Goal: Task Accomplishment & Management: Manage account settings

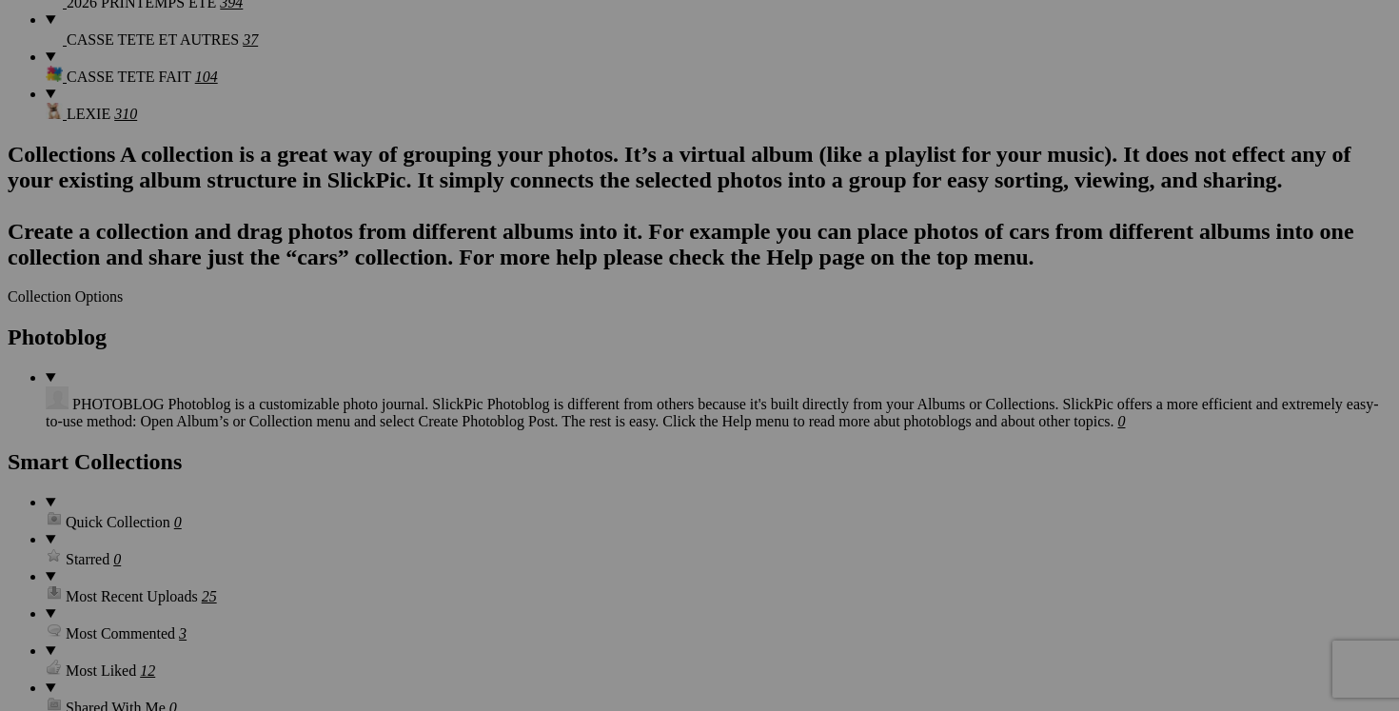
scroll to position [2433, 0]
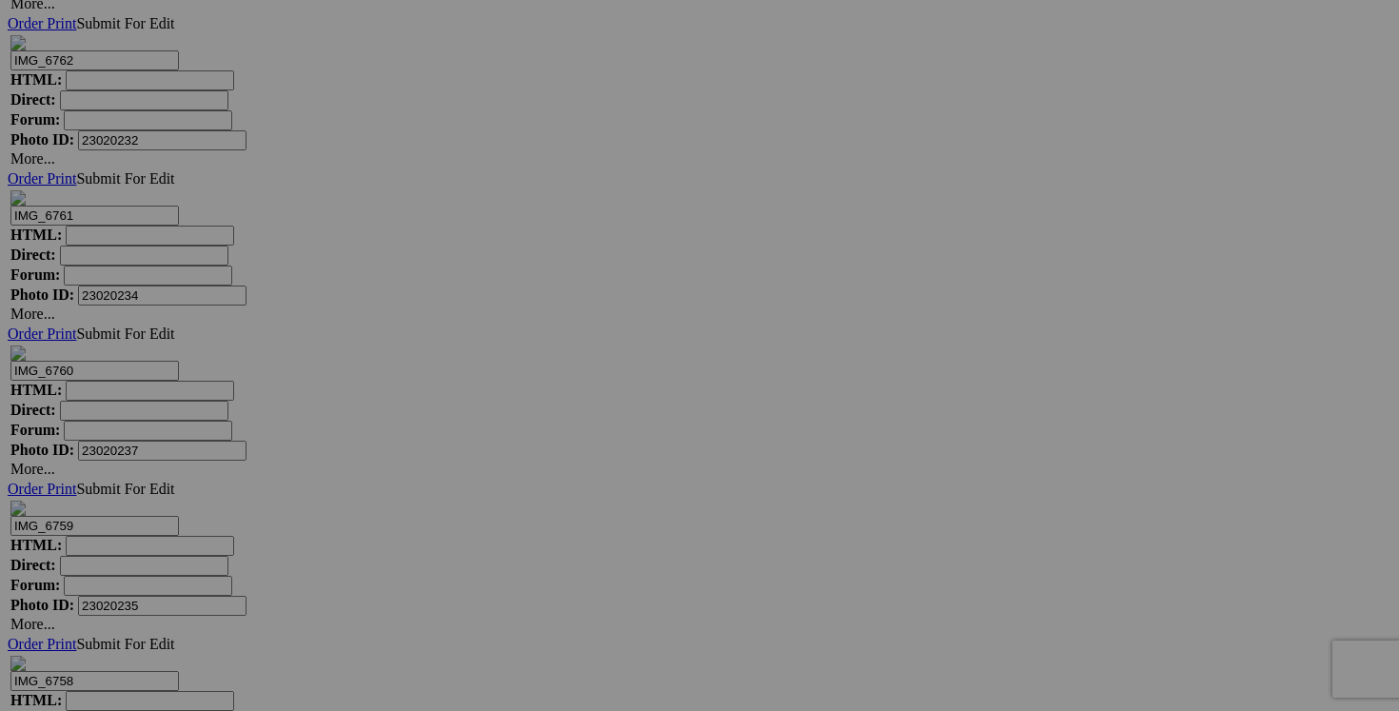
scroll to position [26805, 0]
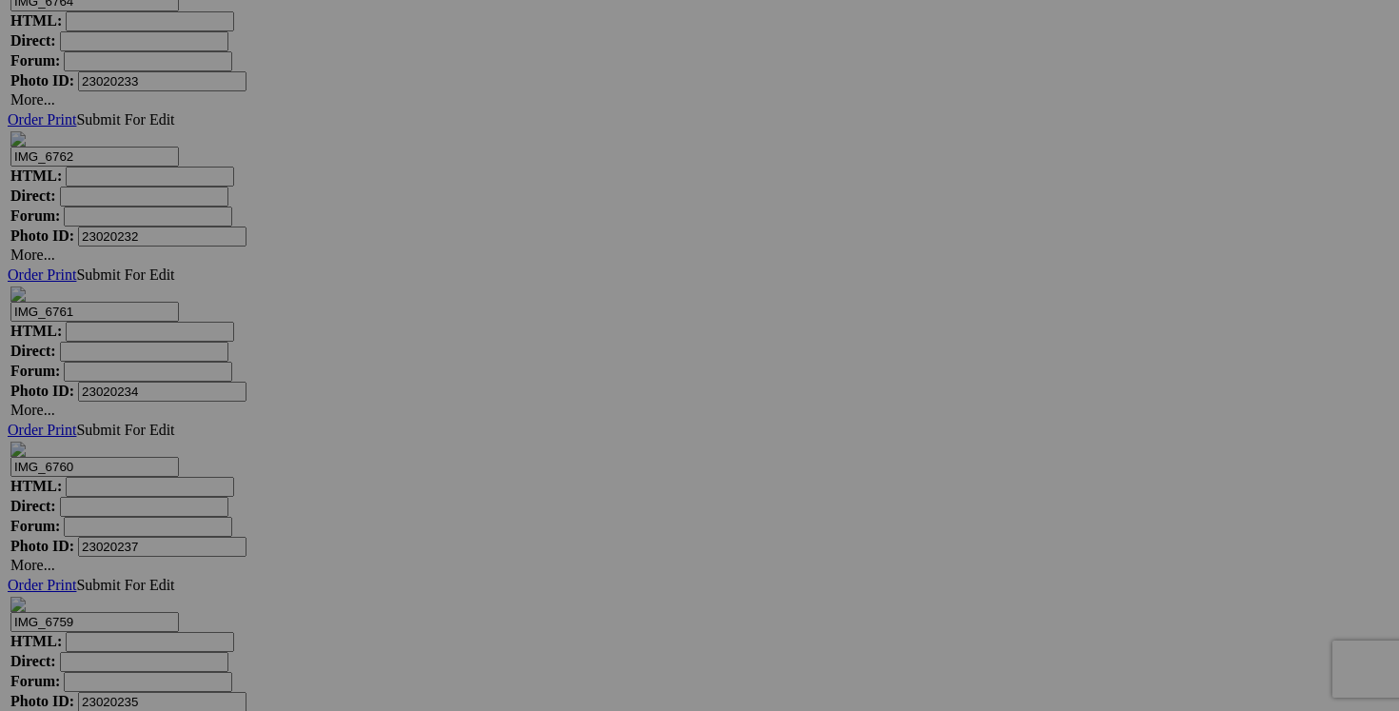
drag, startPoint x: 556, startPoint y: 671, endPoint x: 458, endPoint y: 664, distance: 98.3
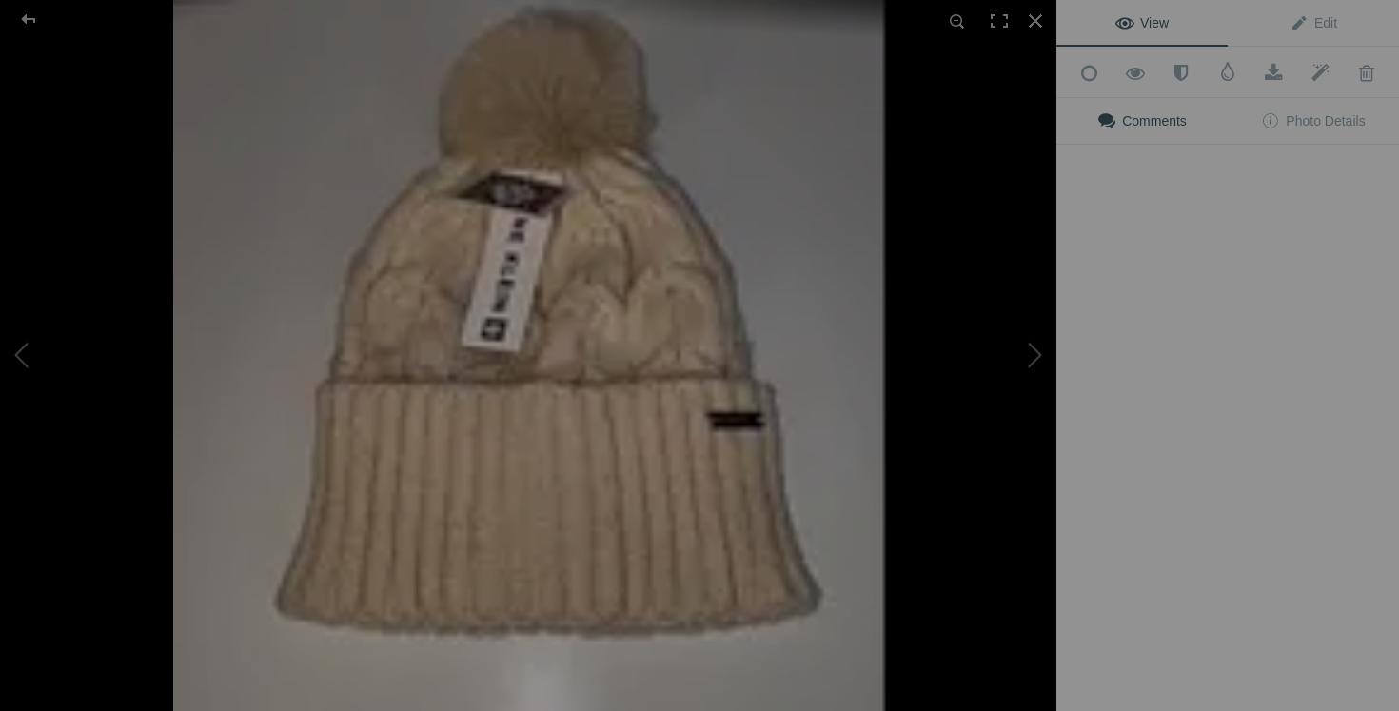
type input "bottes DKNY fait 6 femme 45$(NEUF! taille 5 junior fait 6 femme)"
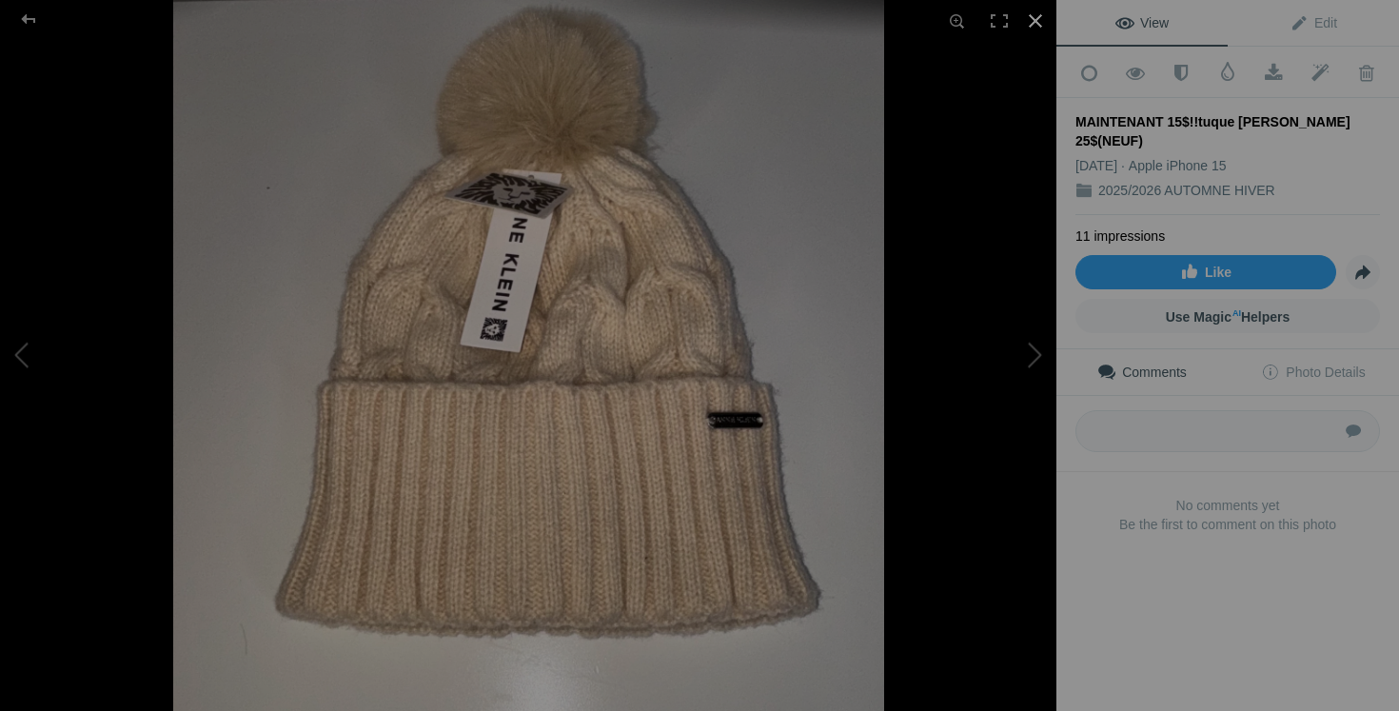
click at [1035, 28] on div at bounding box center [1036, 21] width 42 height 42
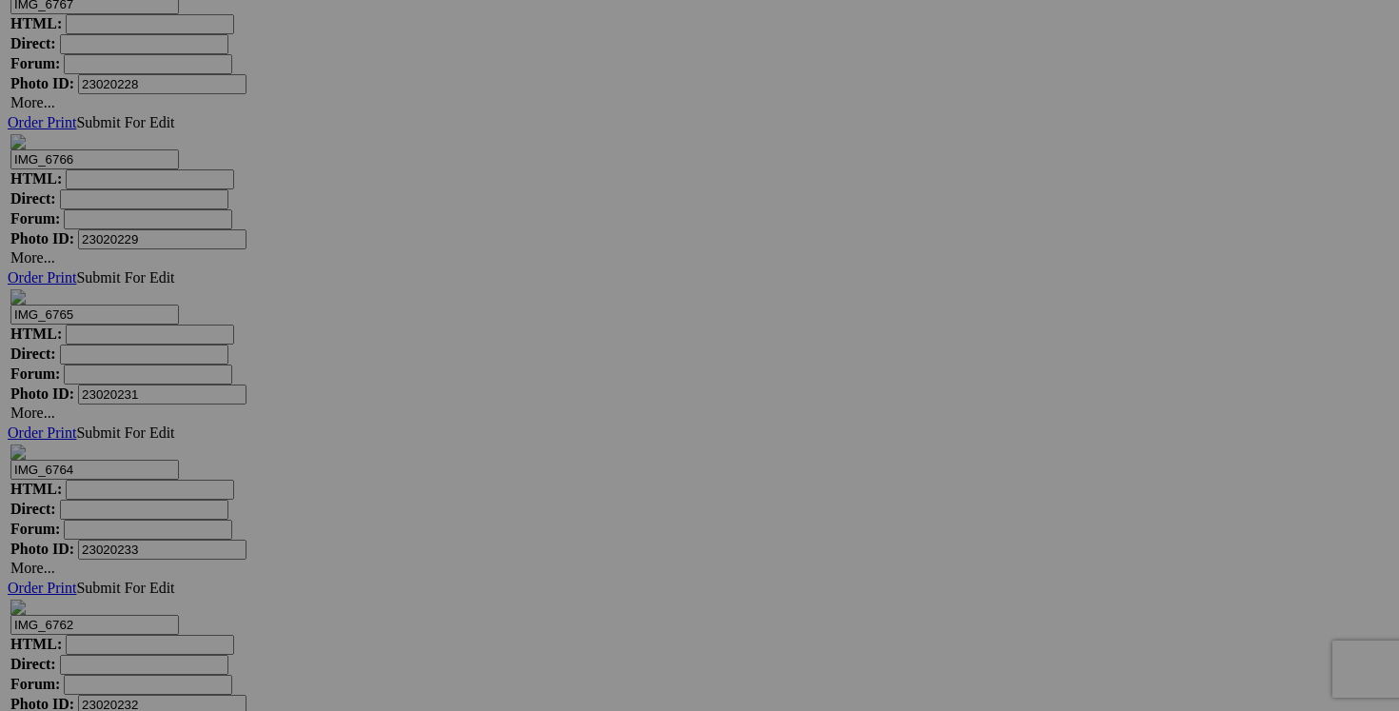
drag, startPoint x: 723, startPoint y: 655, endPoint x: 625, endPoint y: 647, distance: 98.3
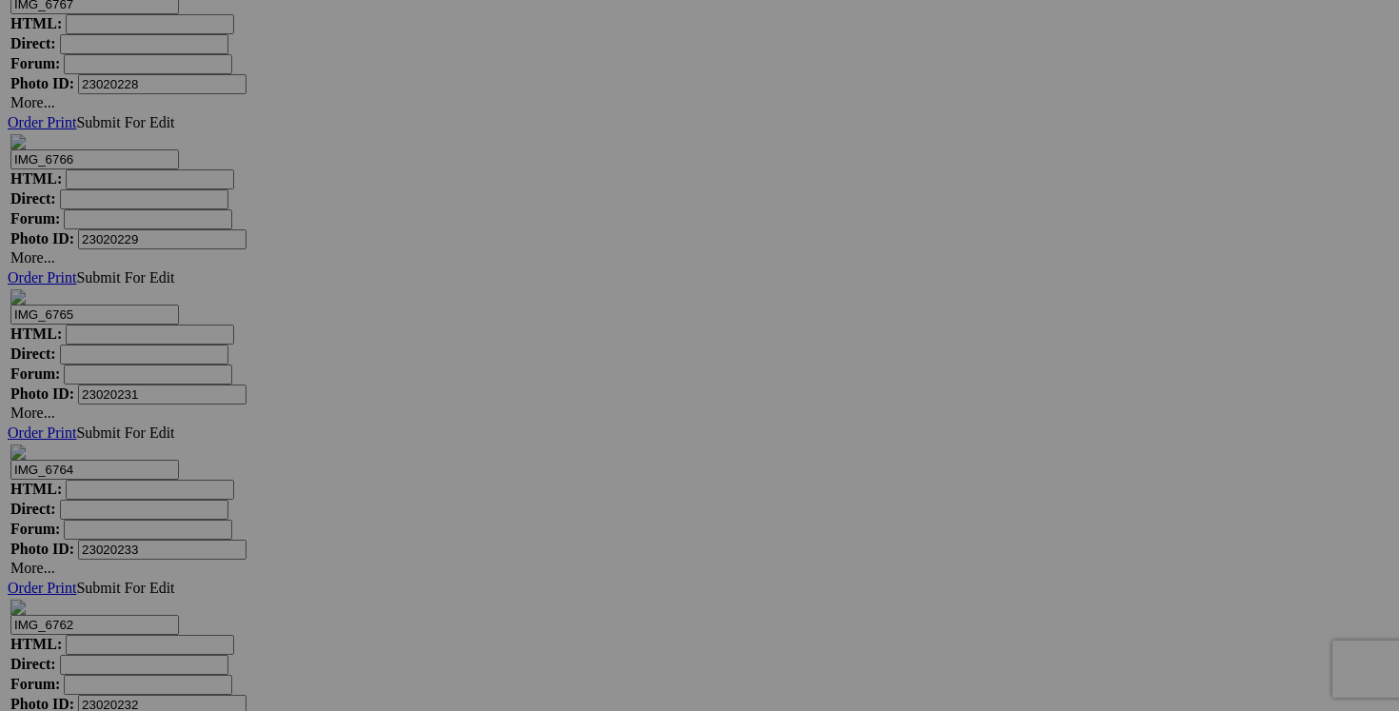
type input "tuque [PERSON_NAME] 10$(NEUF)"
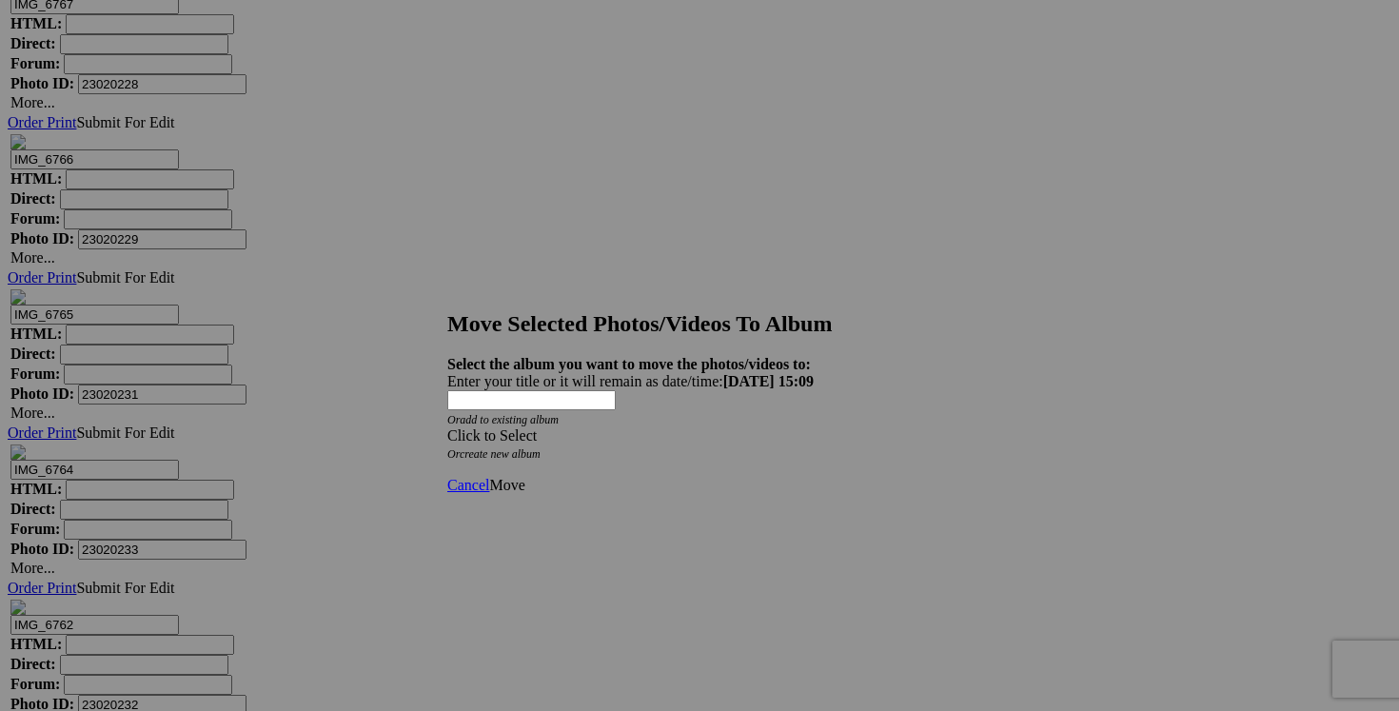
click at [821, 427] on div "Click to Select" at bounding box center [699, 435] width 504 height 17
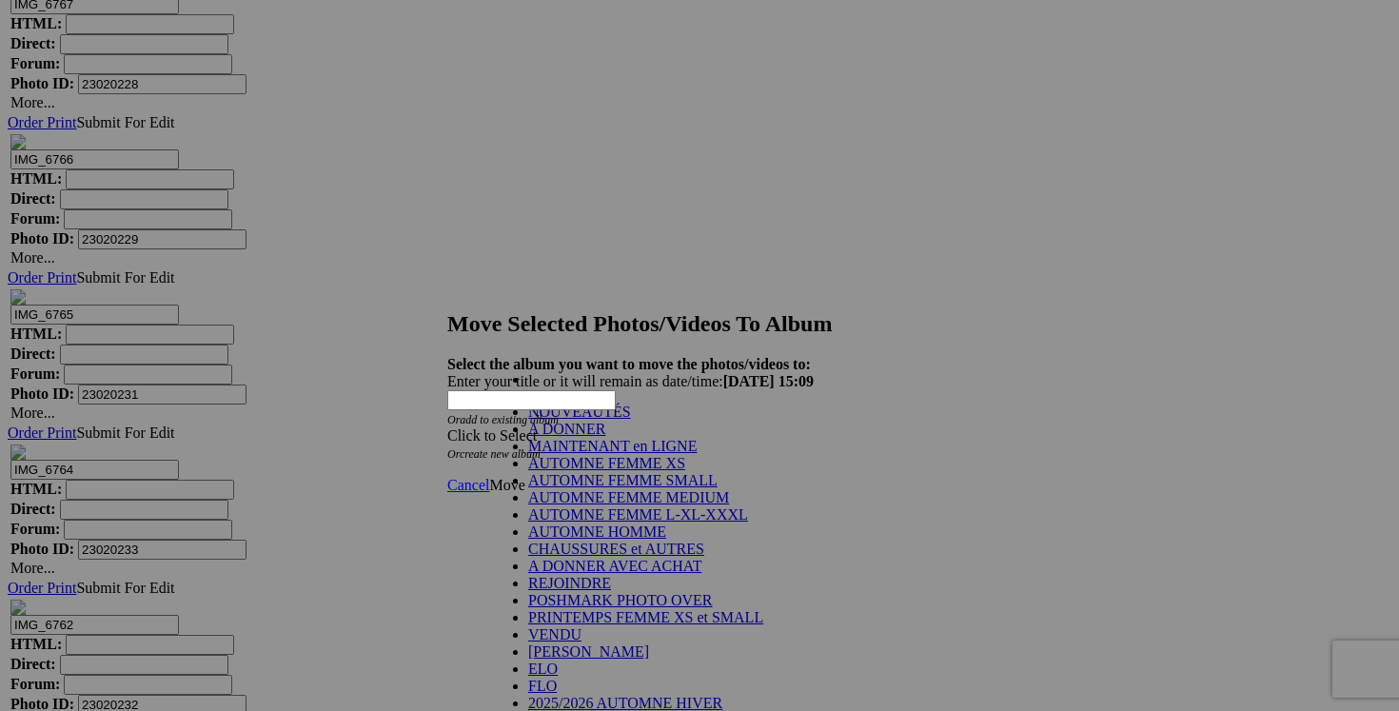
click at [631, 420] on link "NOUVEAUTÉS" at bounding box center [579, 412] width 103 height 16
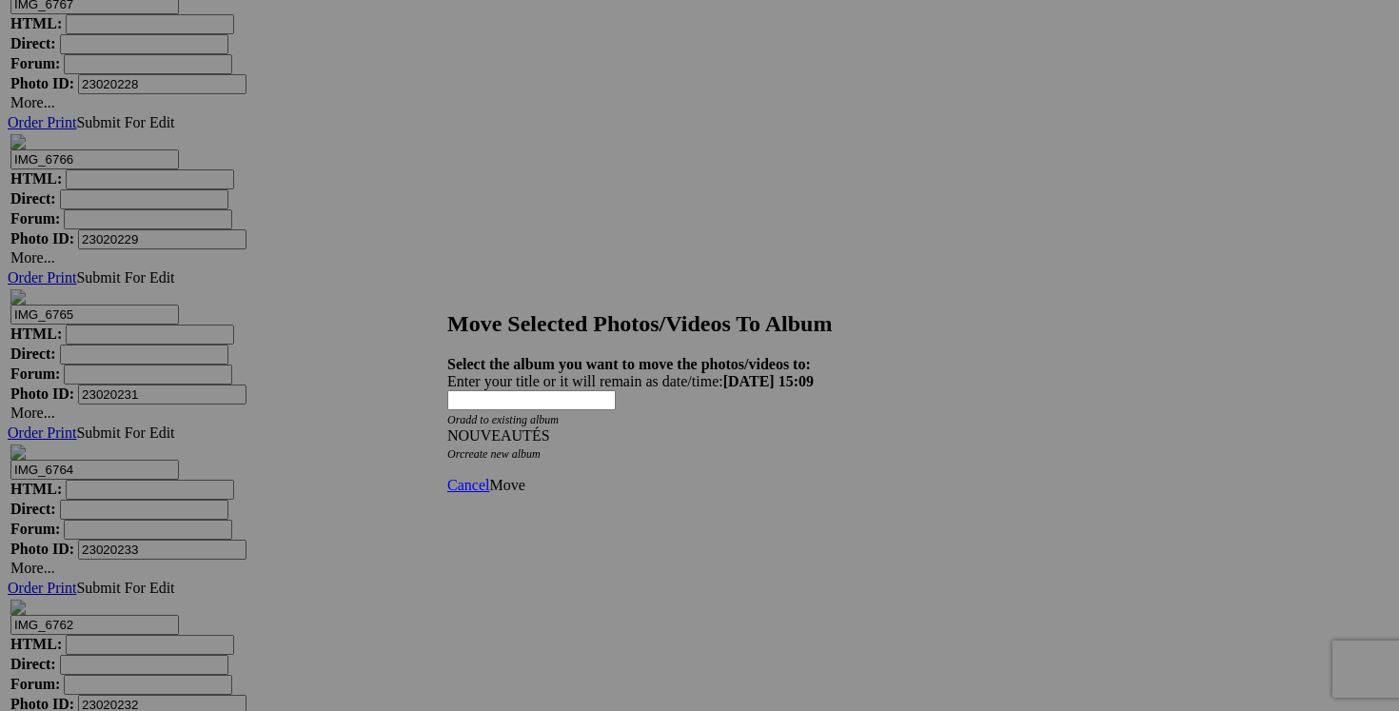
click at [524, 477] on span "Move" at bounding box center [506, 485] width 35 height 16
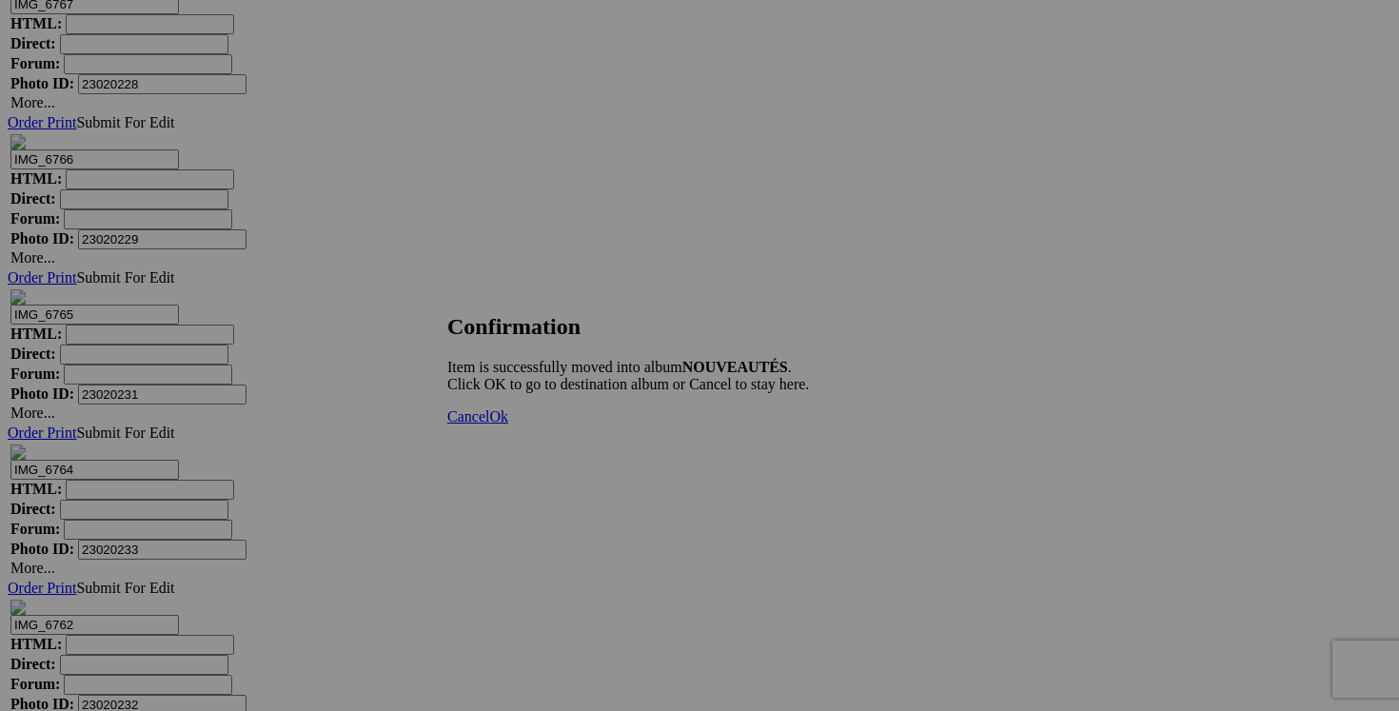
click at [489, 424] on span "Cancel" at bounding box center [468, 416] width 42 height 16
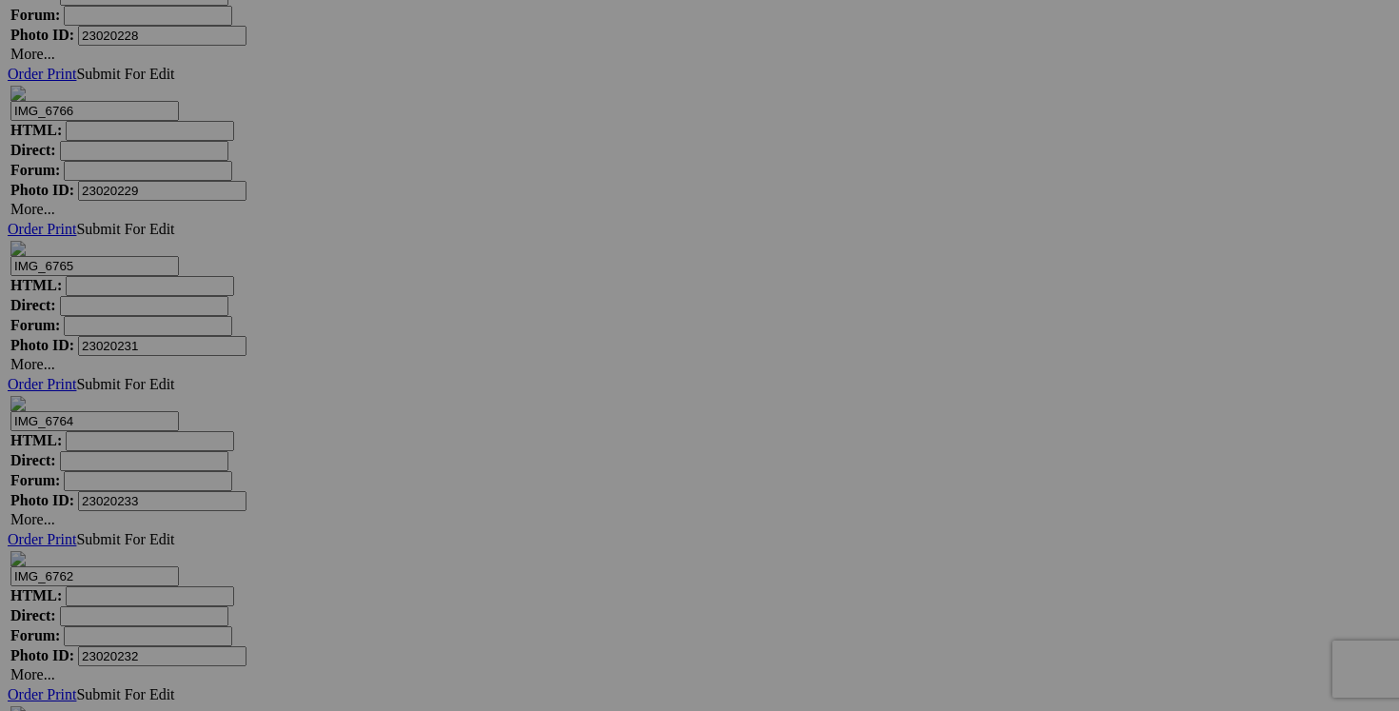
scroll to position [26389, 0]
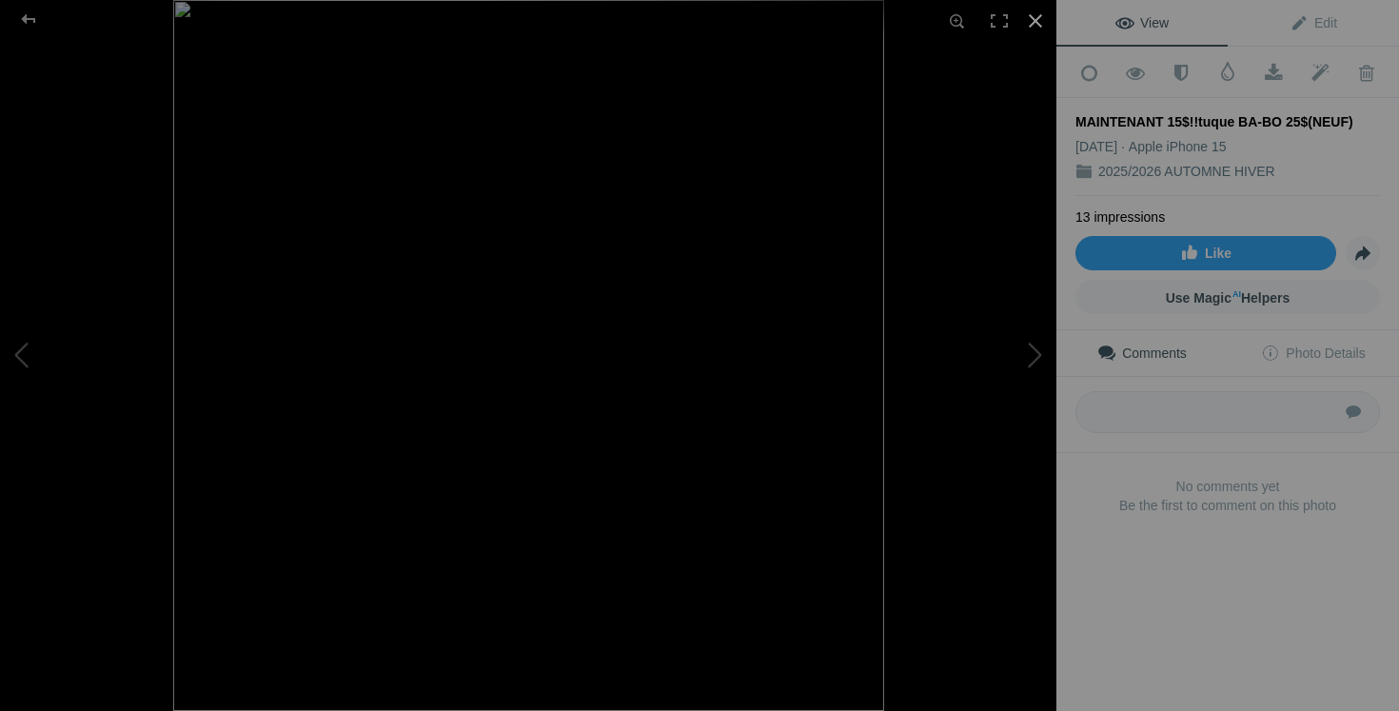
click at [1039, 14] on div at bounding box center [1036, 21] width 42 height 42
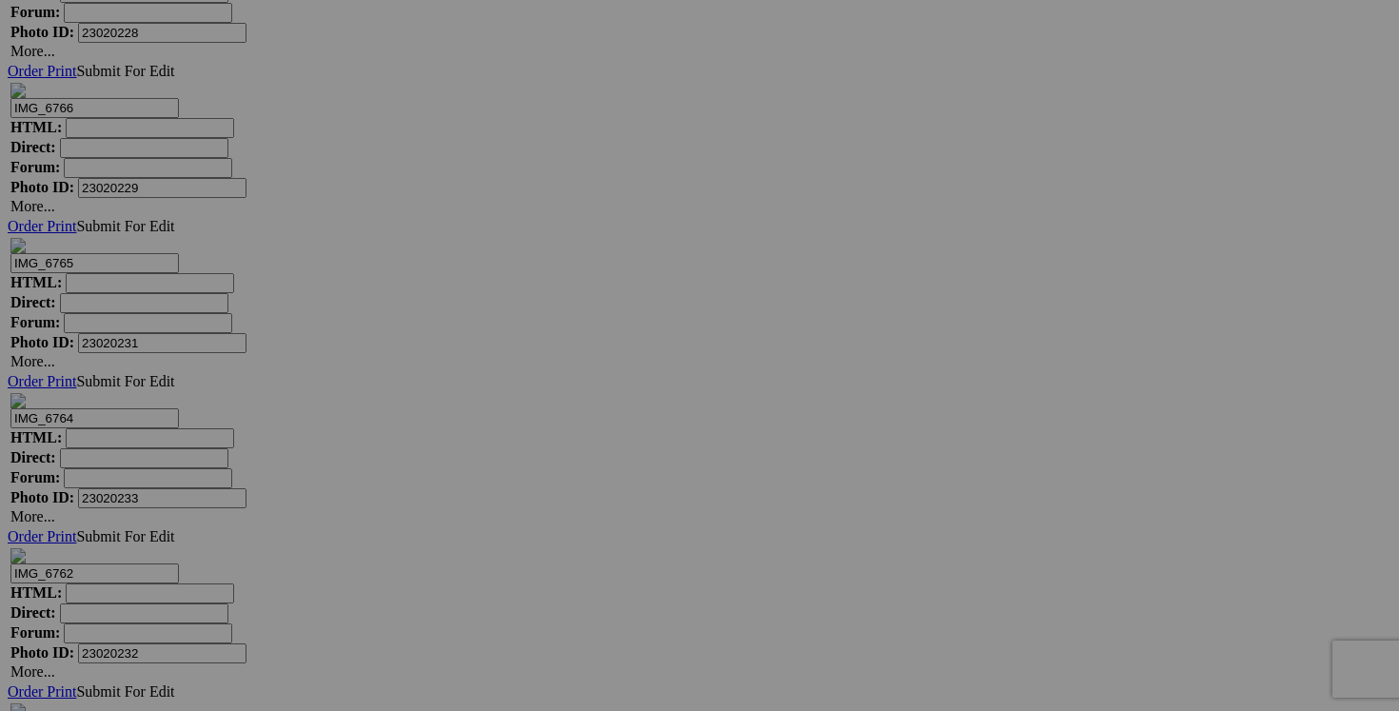
drag, startPoint x: 1061, startPoint y: 363, endPoint x: 968, endPoint y: 357, distance: 93.4
type input "tuque BA-BO 10$(NEUF)"
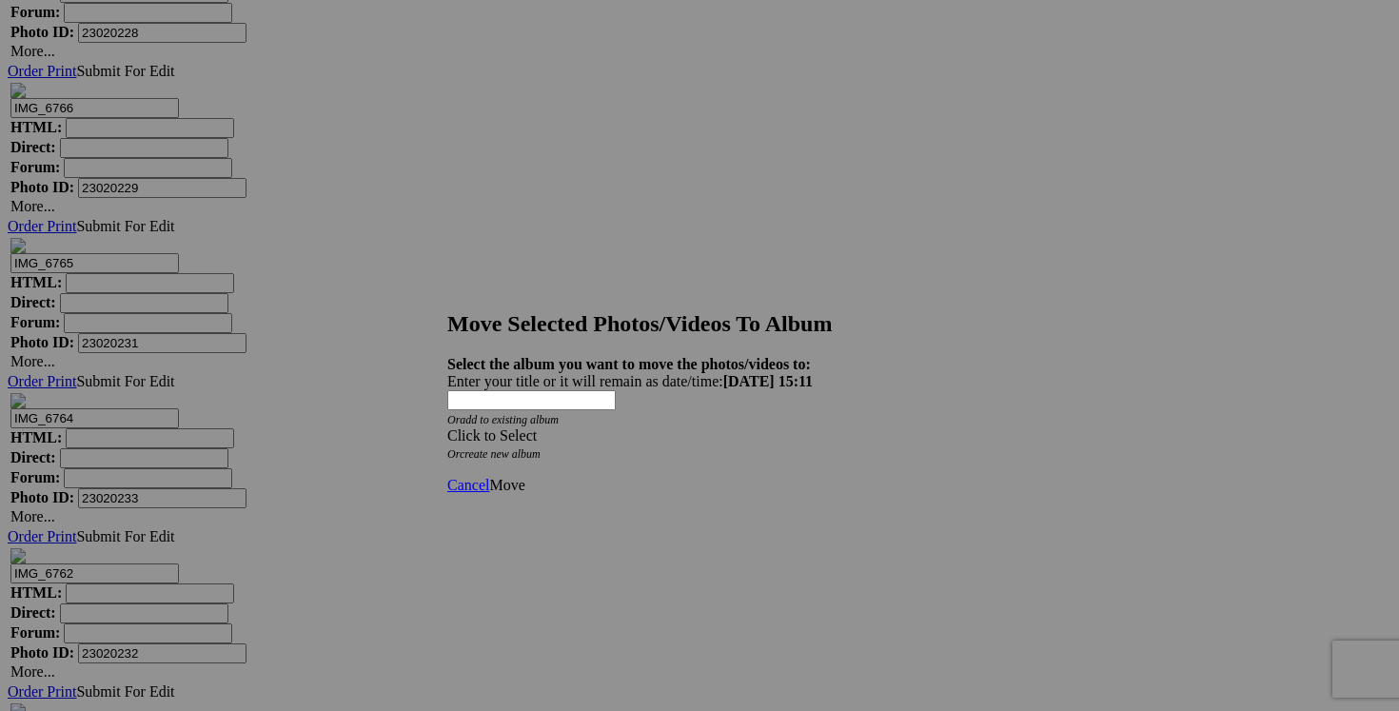
click at [447, 427] on span at bounding box center [447, 435] width 0 height 16
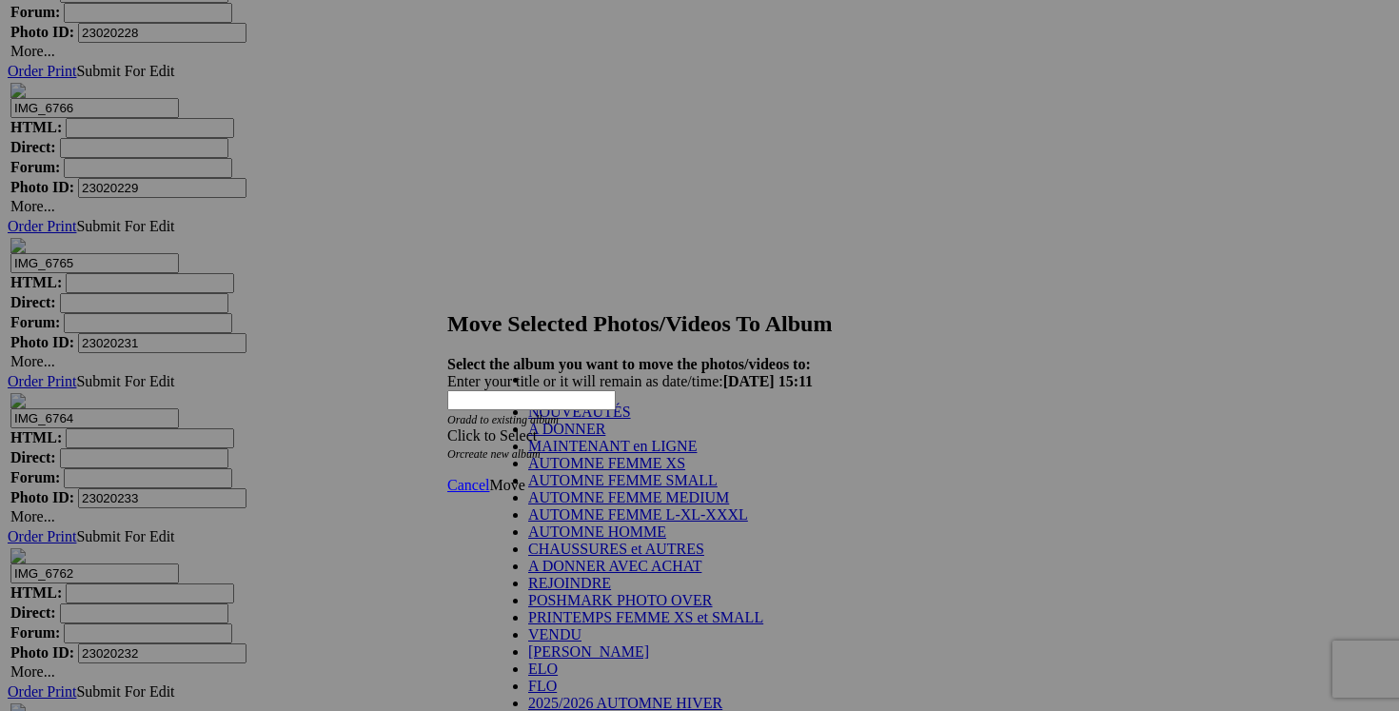
click at [631, 420] on link "NOUVEAUTÉS" at bounding box center [579, 412] width 103 height 16
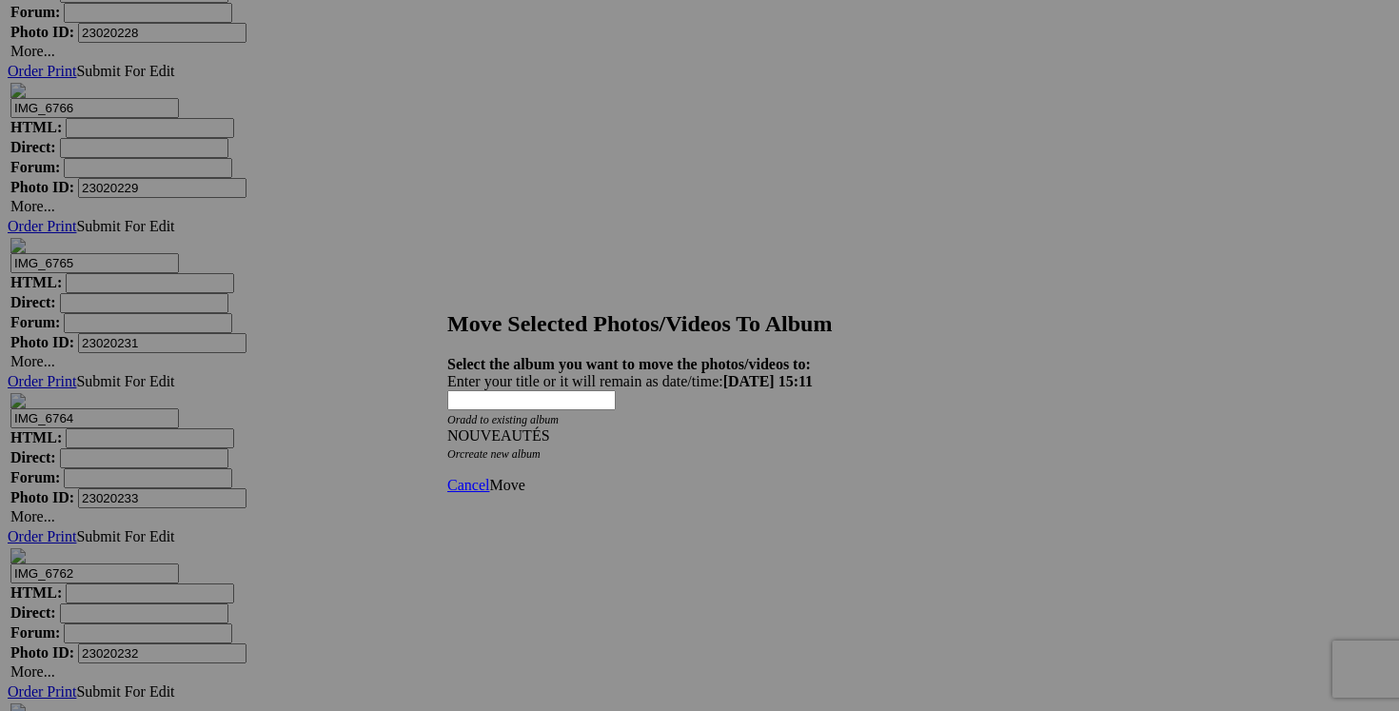
click at [524, 477] on span "Move" at bounding box center [506, 485] width 35 height 16
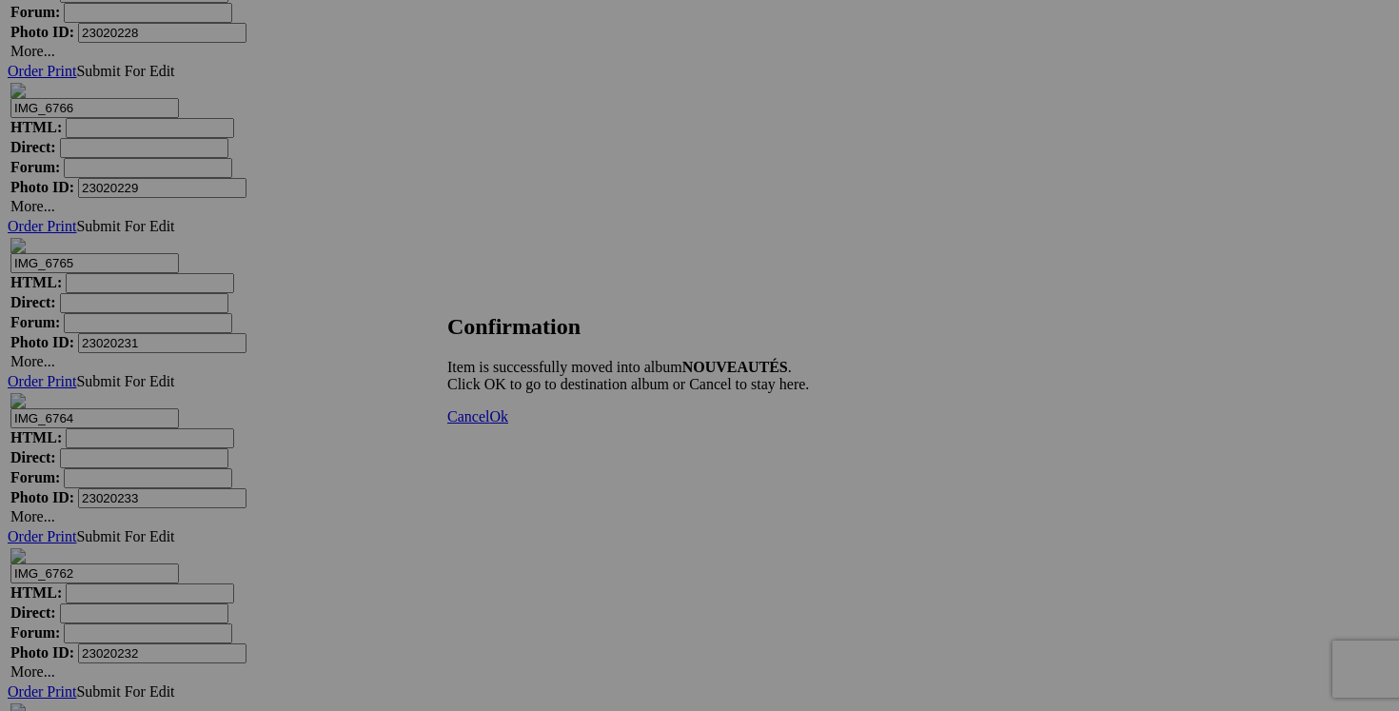
click at [489, 424] on span "Cancel" at bounding box center [468, 416] width 42 height 16
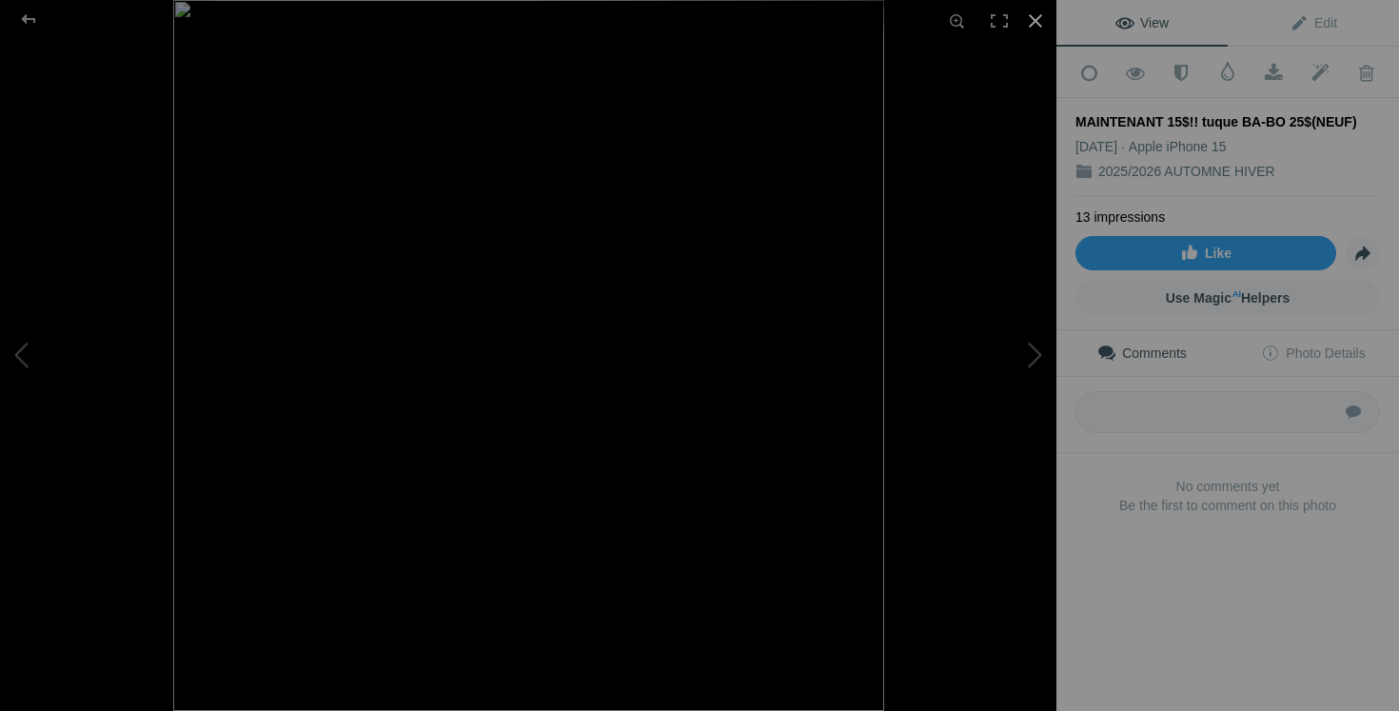
click at [1036, 20] on div at bounding box center [1036, 21] width 42 height 42
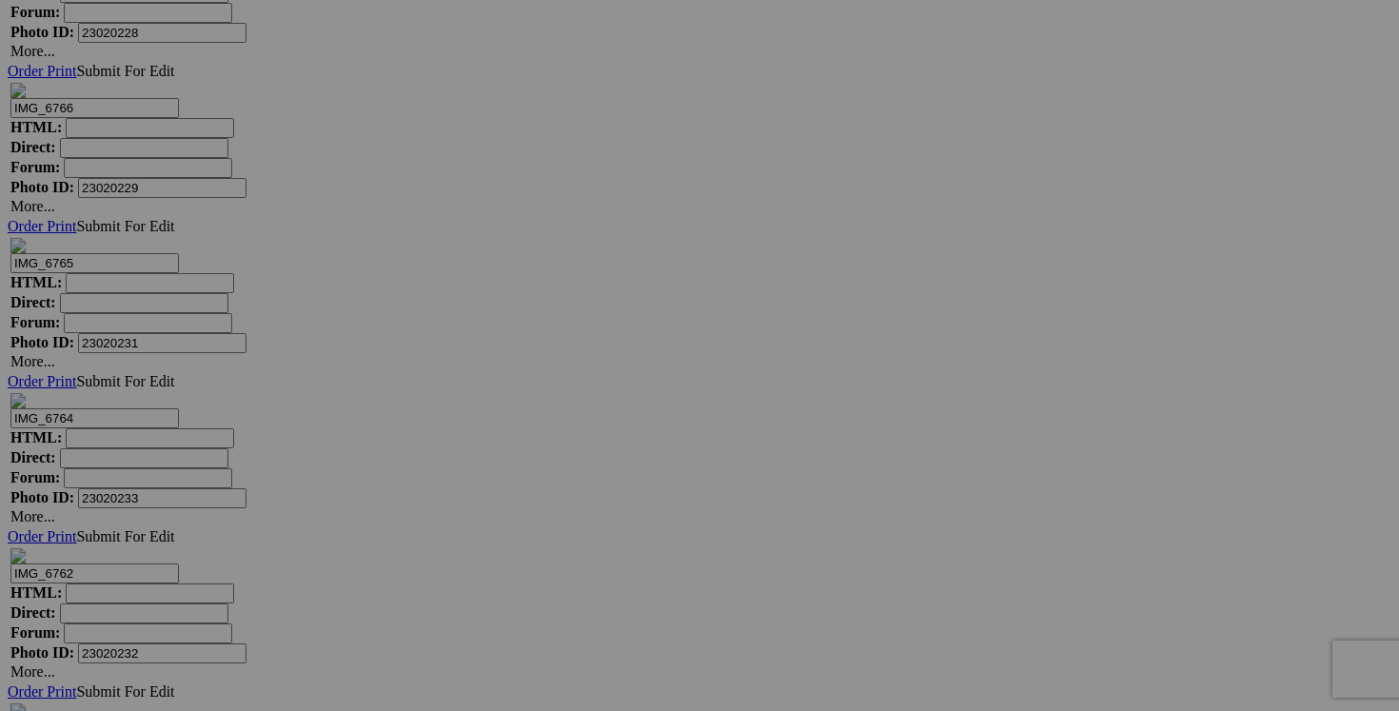
drag, startPoint x: 1233, startPoint y: 363, endPoint x: 1119, endPoint y: 360, distance: 114.2
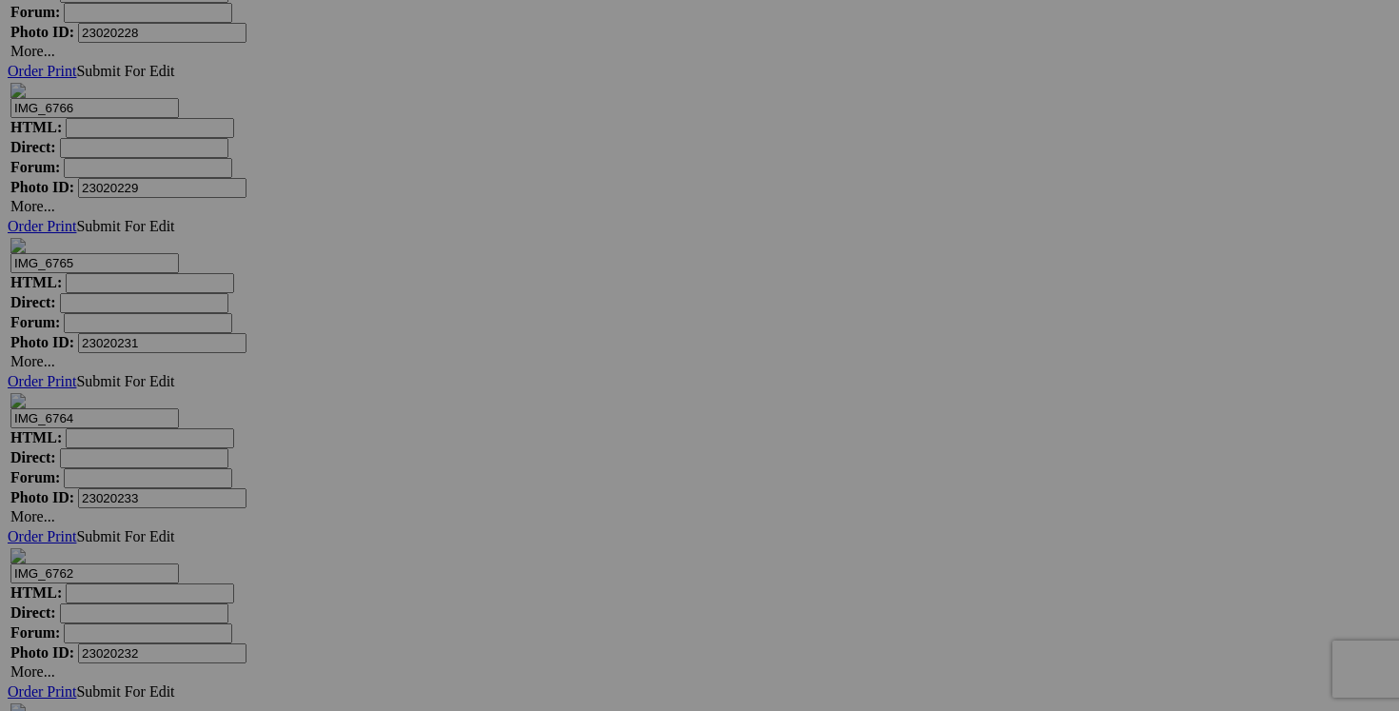
type input "tuque BA-BO 10$(NEUF)"
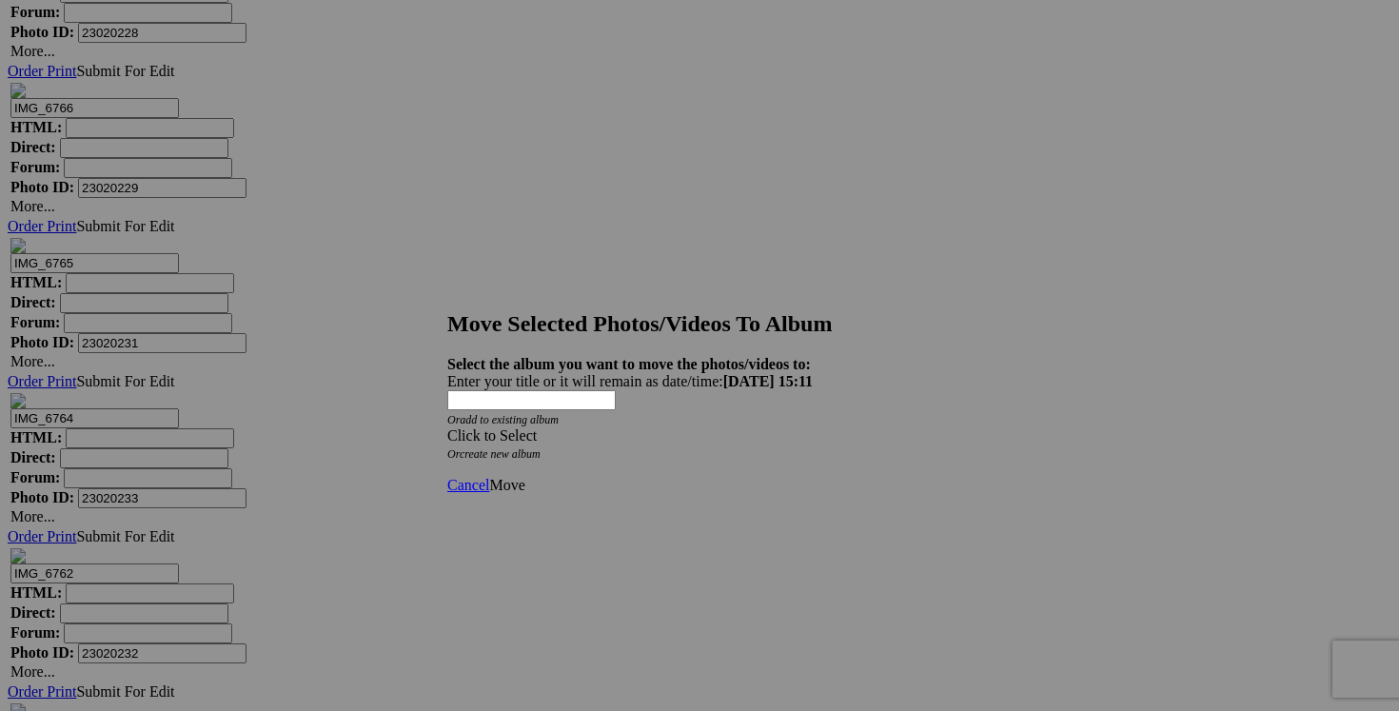
click at [447, 427] on span at bounding box center [447, 435] width 0 height 16
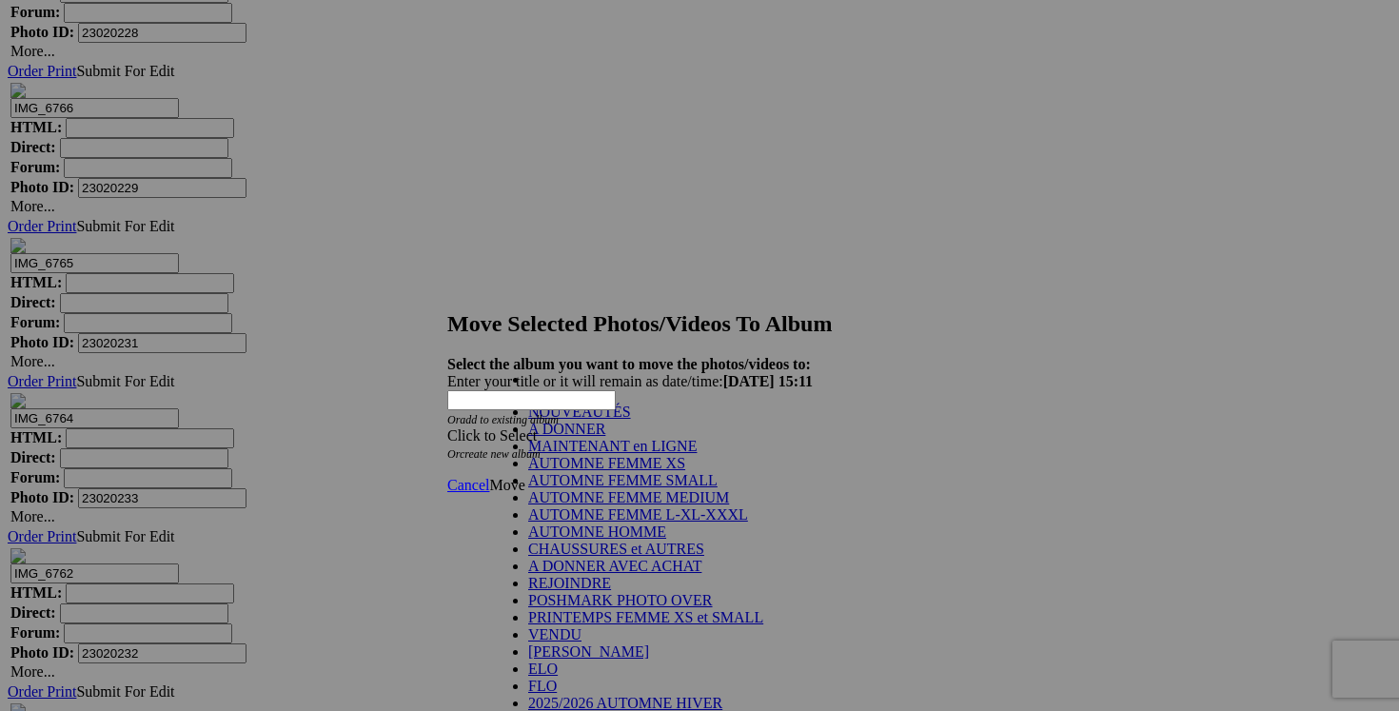
click at [631, 420] on link "NOUVEAUTÉS" at bounding box center [579, 412] width 103 height 16
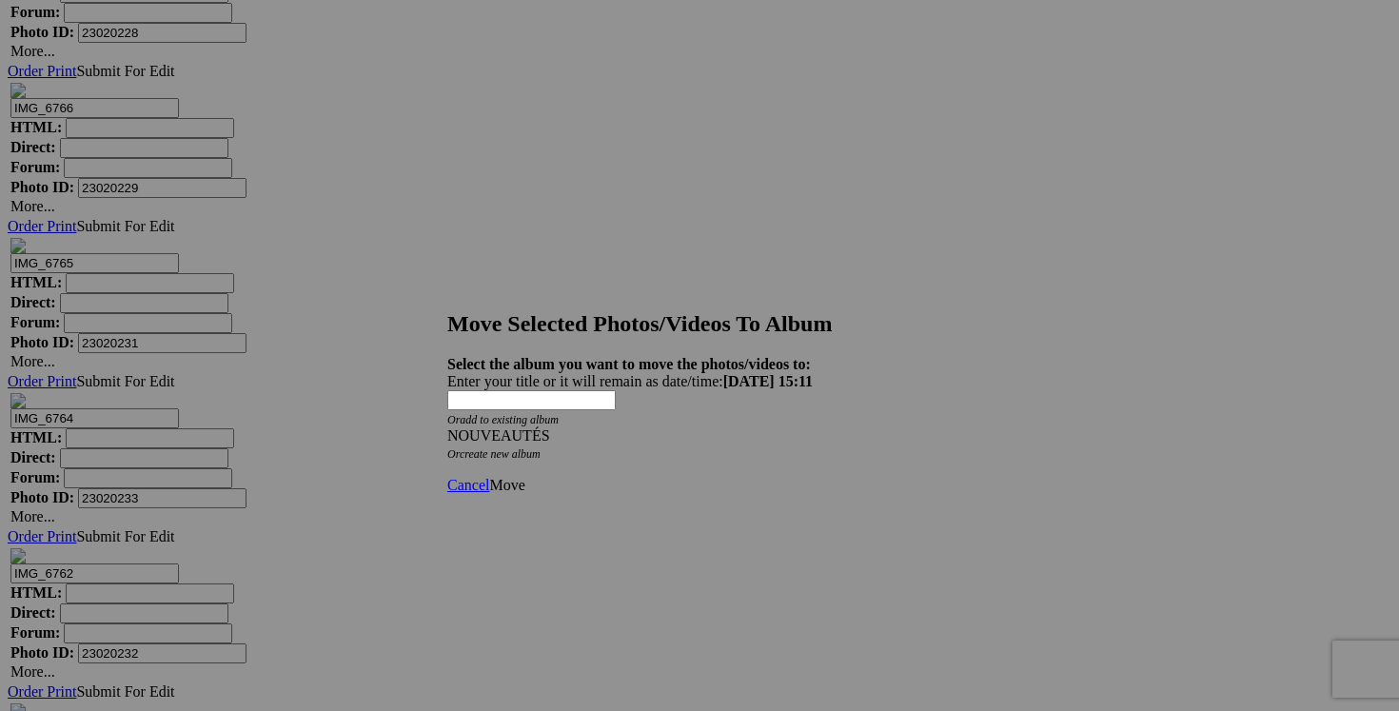
click at [524, 477] on span "Move" at bounding box center [506, 485] width 35 height 16
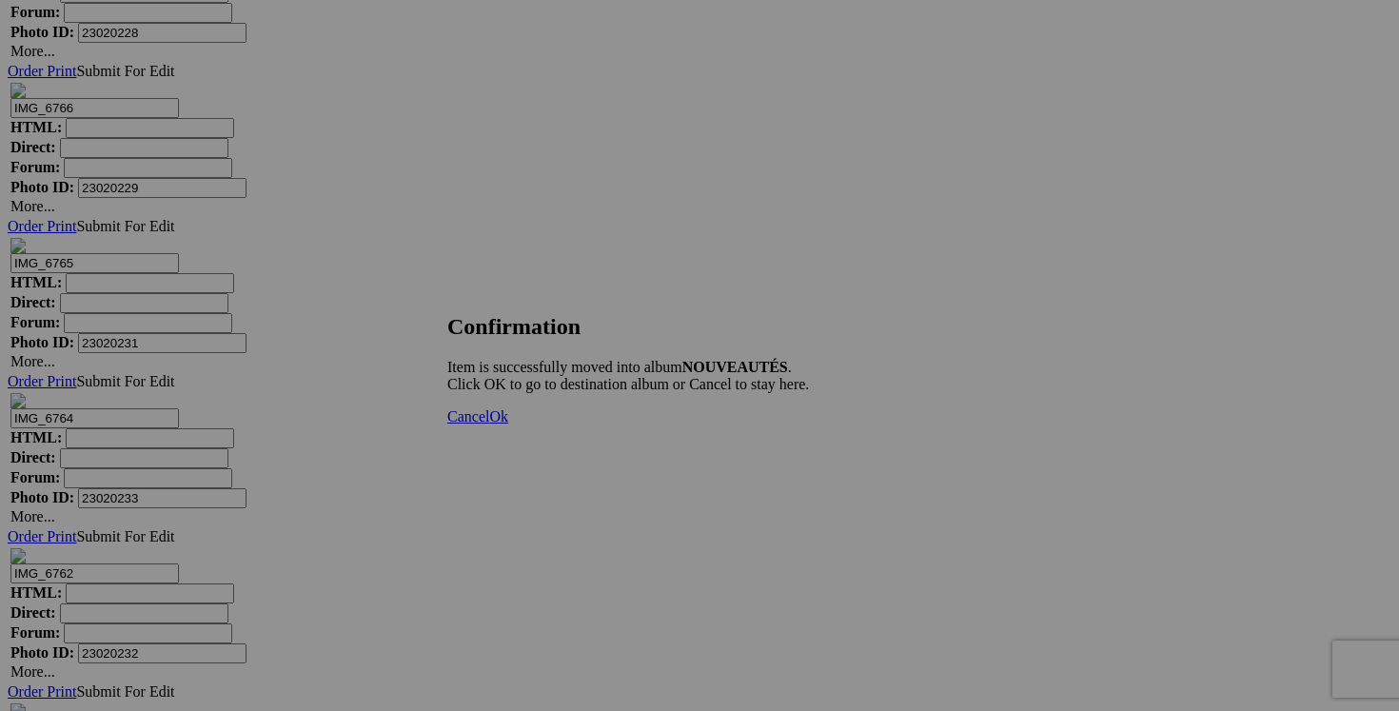
click at [489, 424] on span "Cancel" at bounding box center [468, 416] width 42 height 16
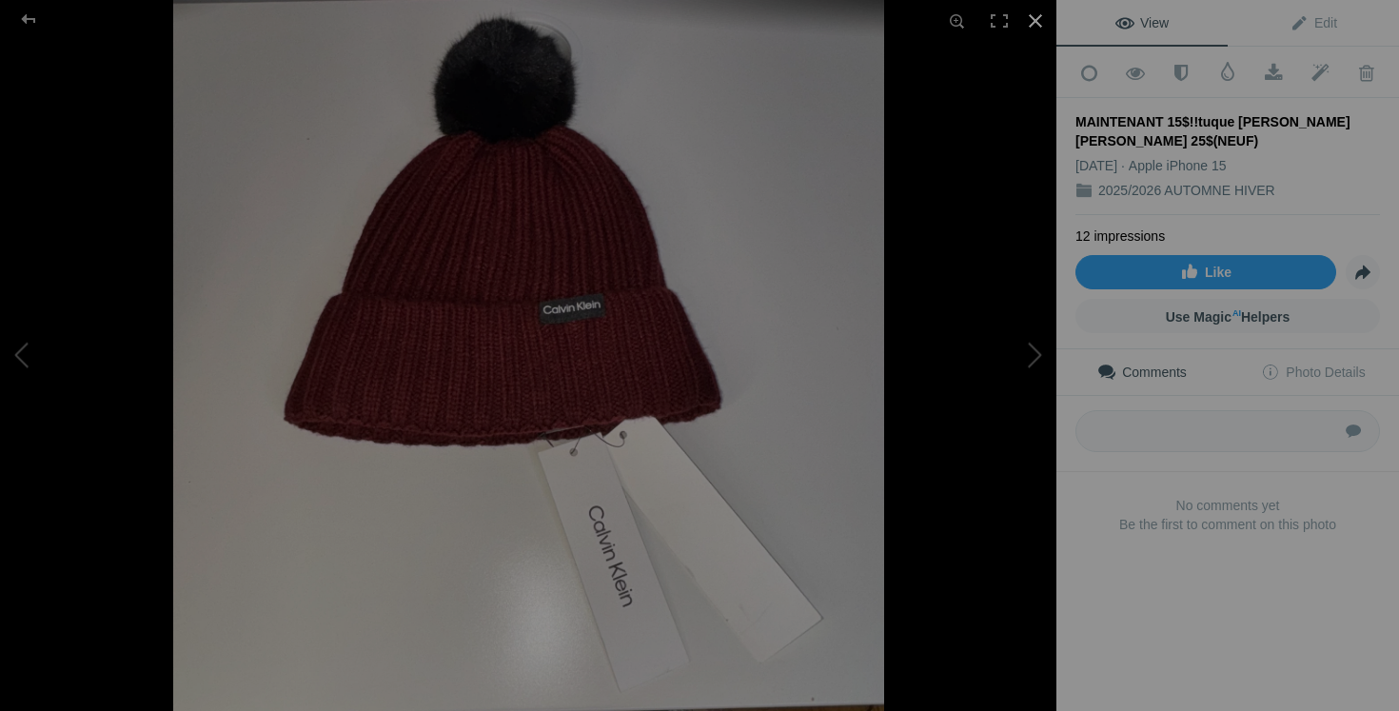
click at [1033, 21] on div at bounding box center [1036, 21] width 42 height 42
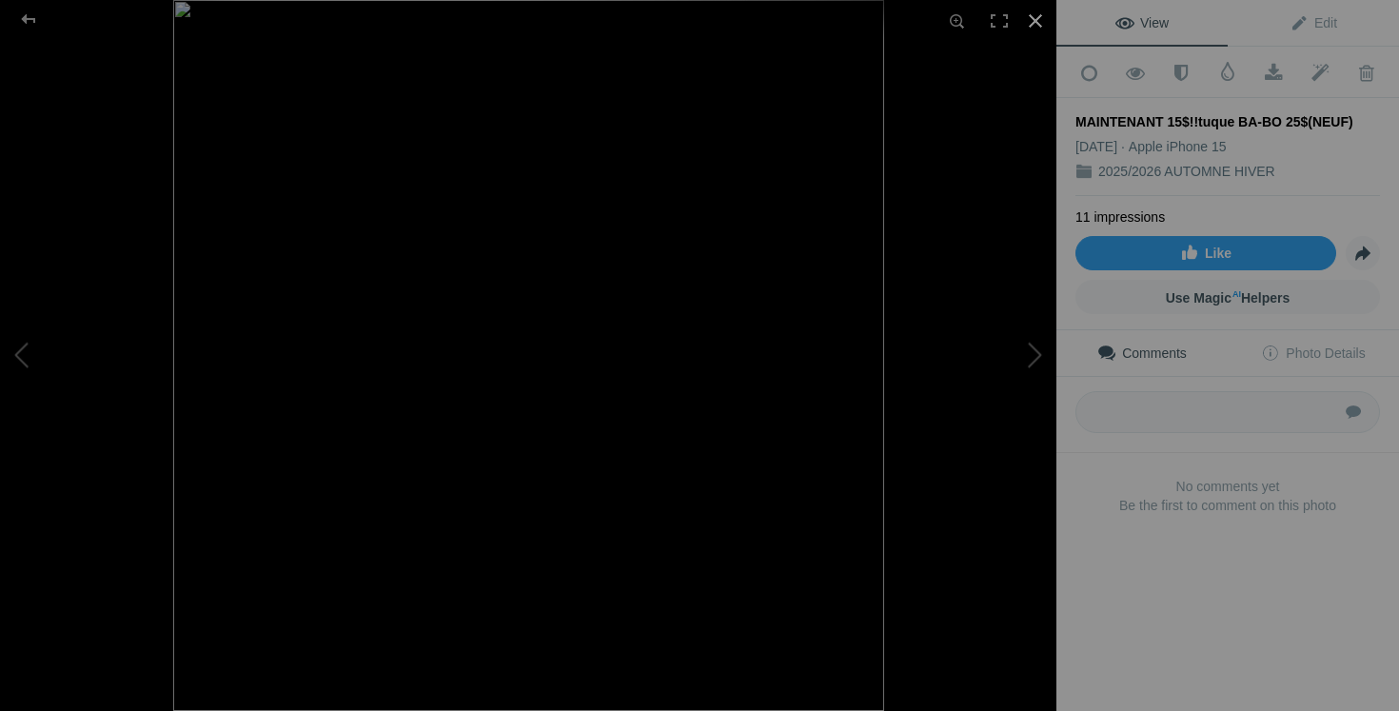
click at [1033, 25] on div at bounding box center [1036, 21] width 42 height 42
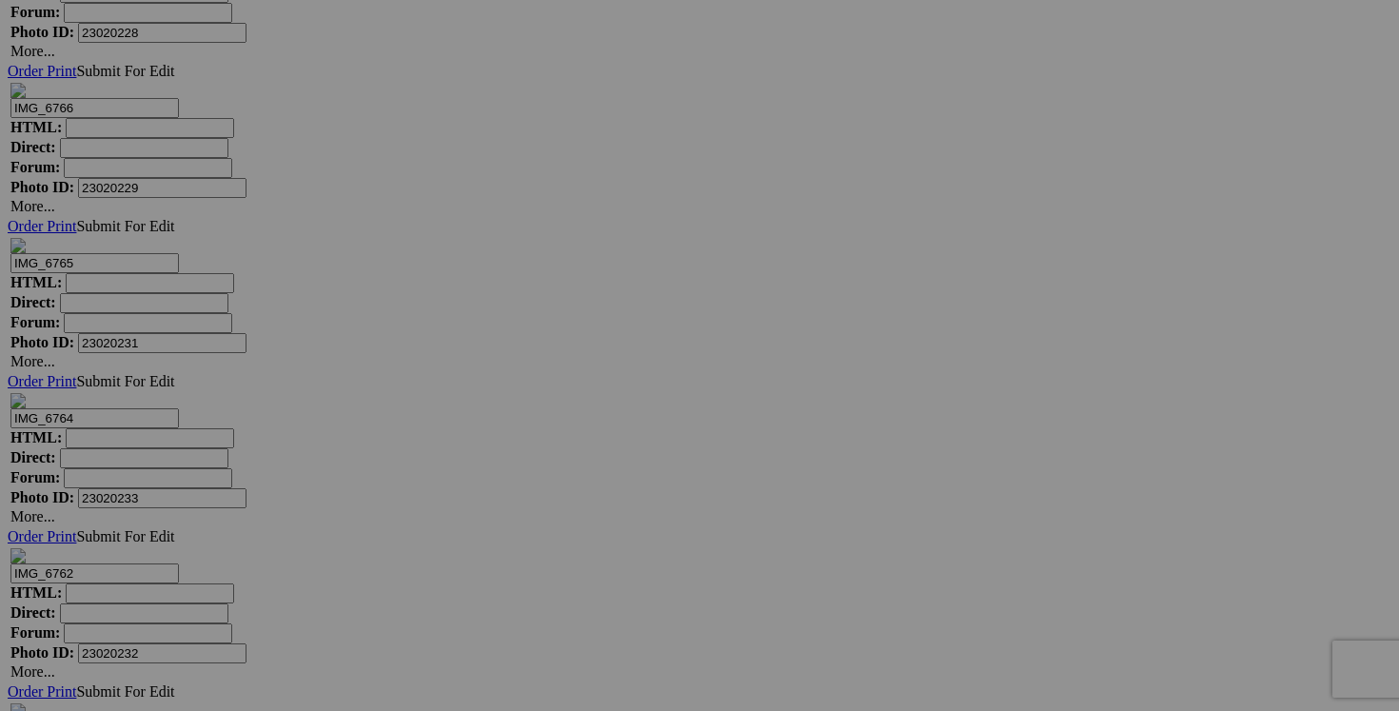
drag, startPoint x: 1231, startPoint y: 361, endPoint x: 1136, endPoint y: 355, distance: 94.4
type input "tuque BA-BO 10$(NEUF)"
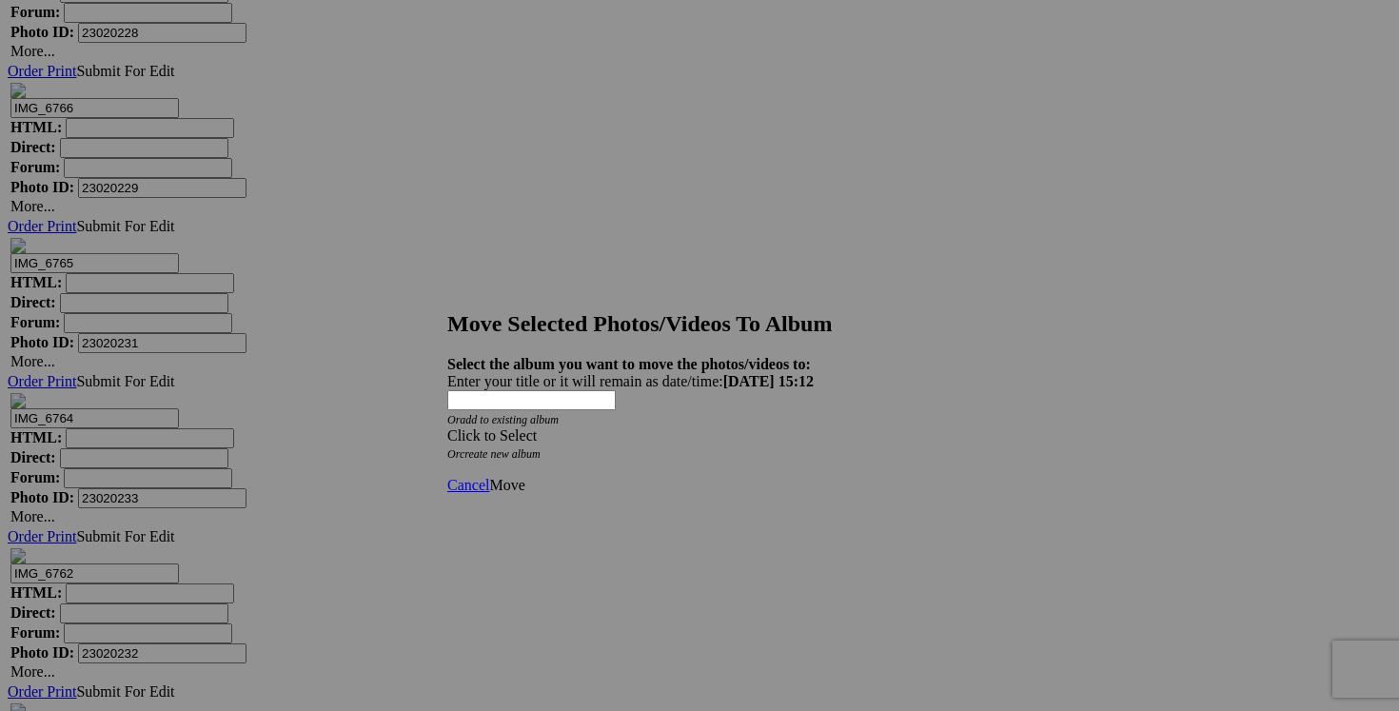
click at [447, 427] on span at bounding box center [447, 435] width 0 height 16
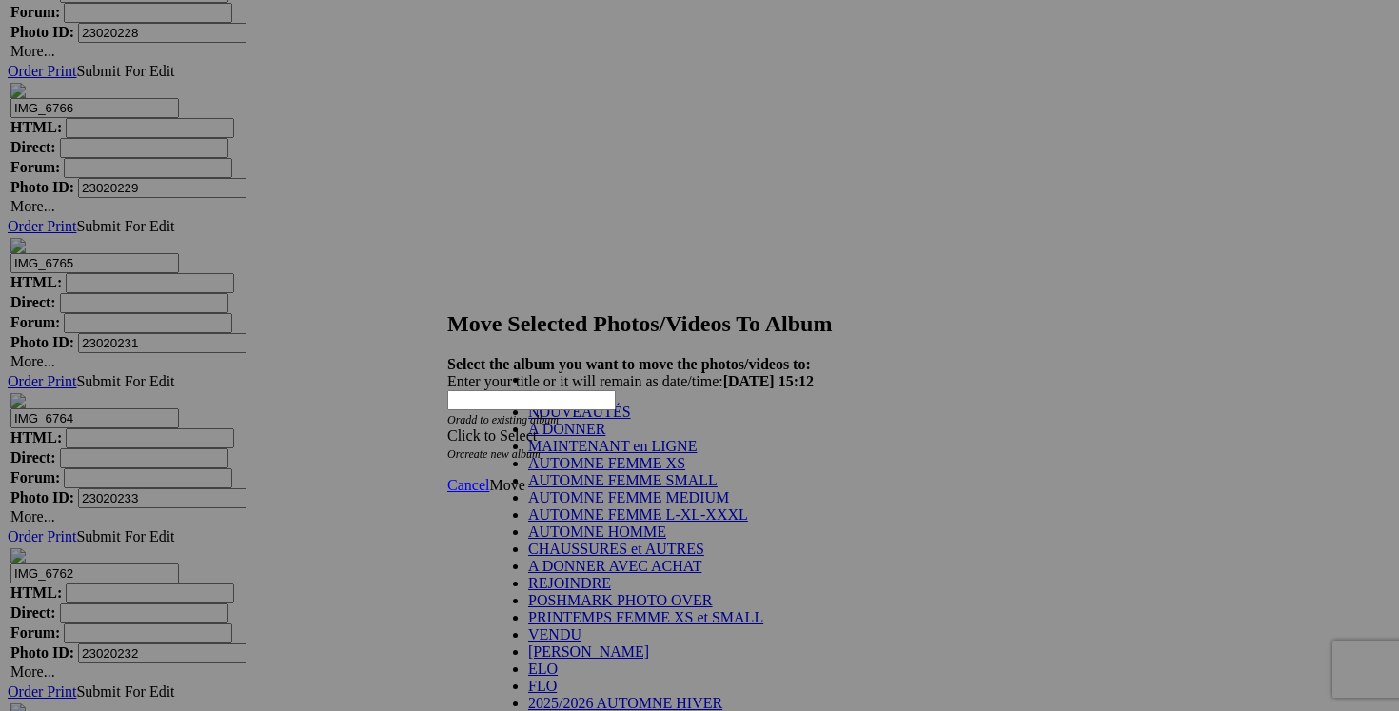
click at [631, 420] on link "NOUVEAUTÉS" at bounding box center [579, 412] width 103 height 16
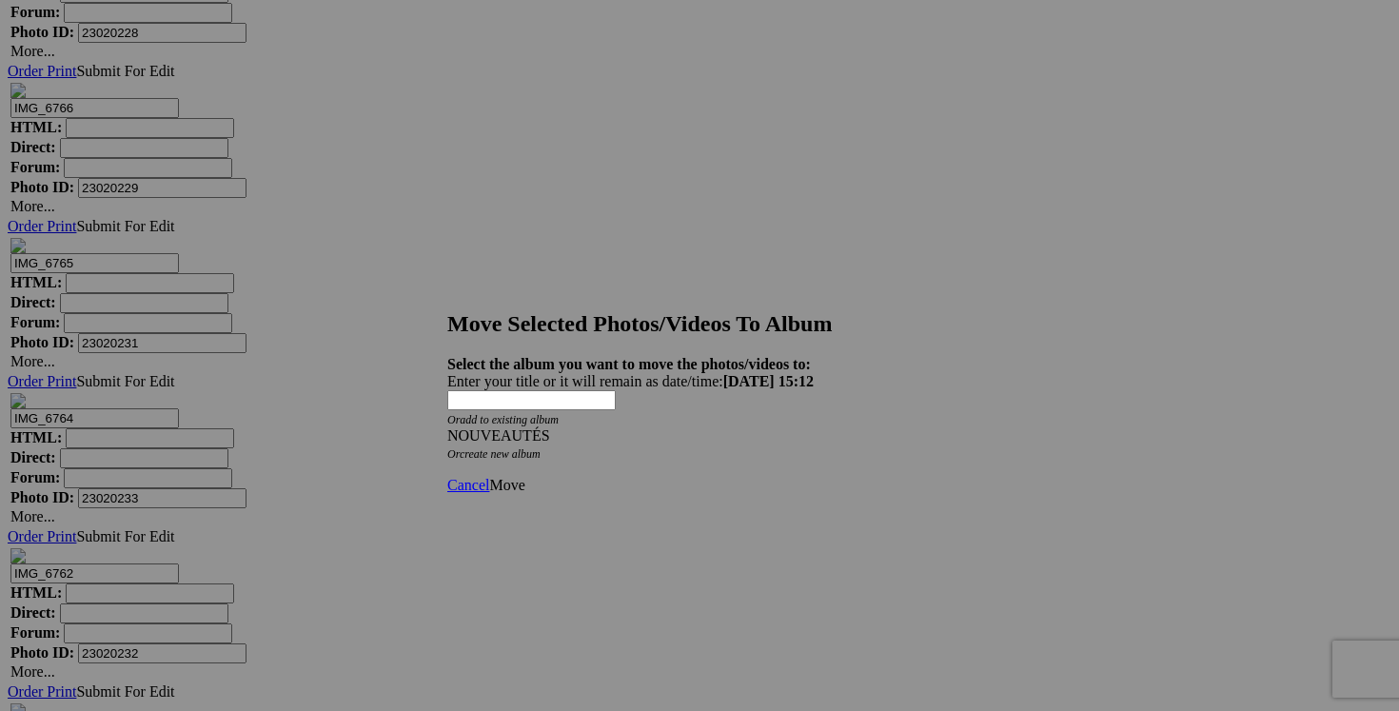
click at [524, 477] on link "Move" at bounding box center [506, 485] width 35 height 16
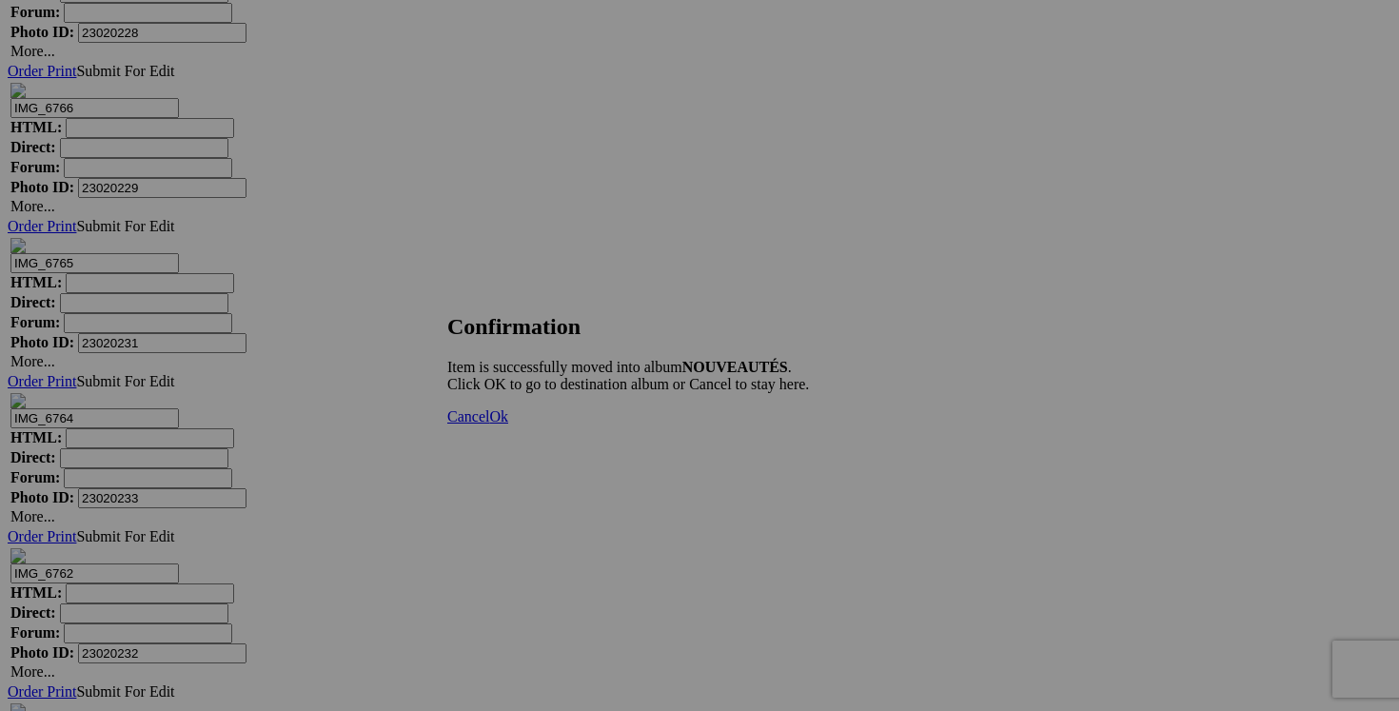
click at [489, 424] on link "Cancel" at bounding box center [468, 416] width 42 height 16
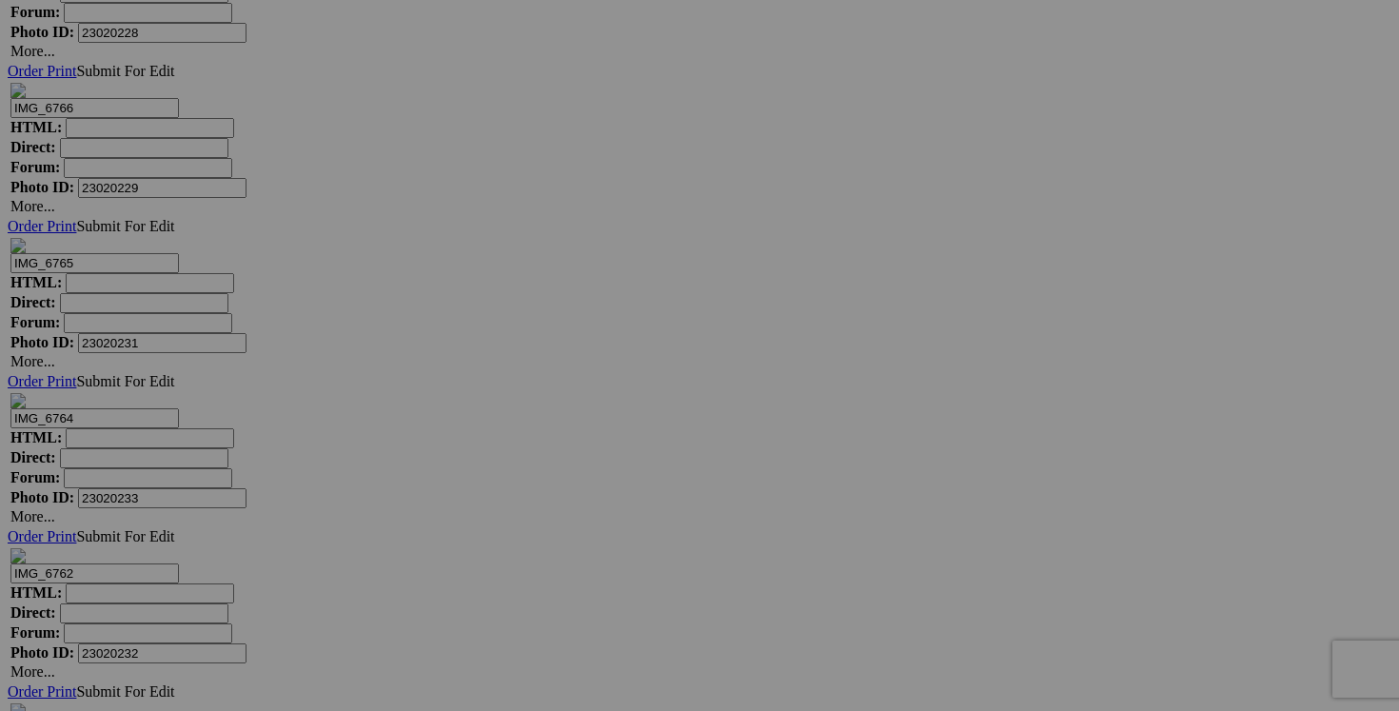
click at [573, 483] on span "Yes" at bounding box center [562, 480] width 22 height 16
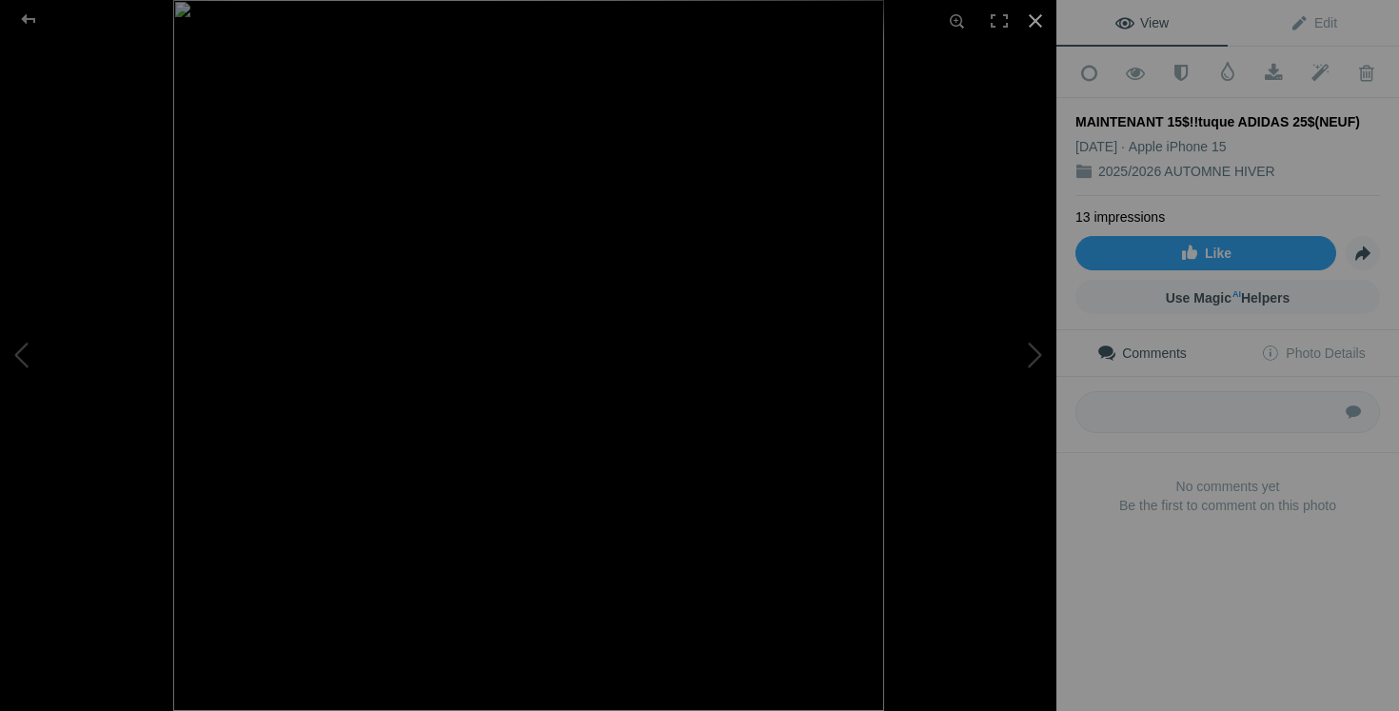
click at [1037, 26] on div at bounding box center [1036, 21] width 42 height 42
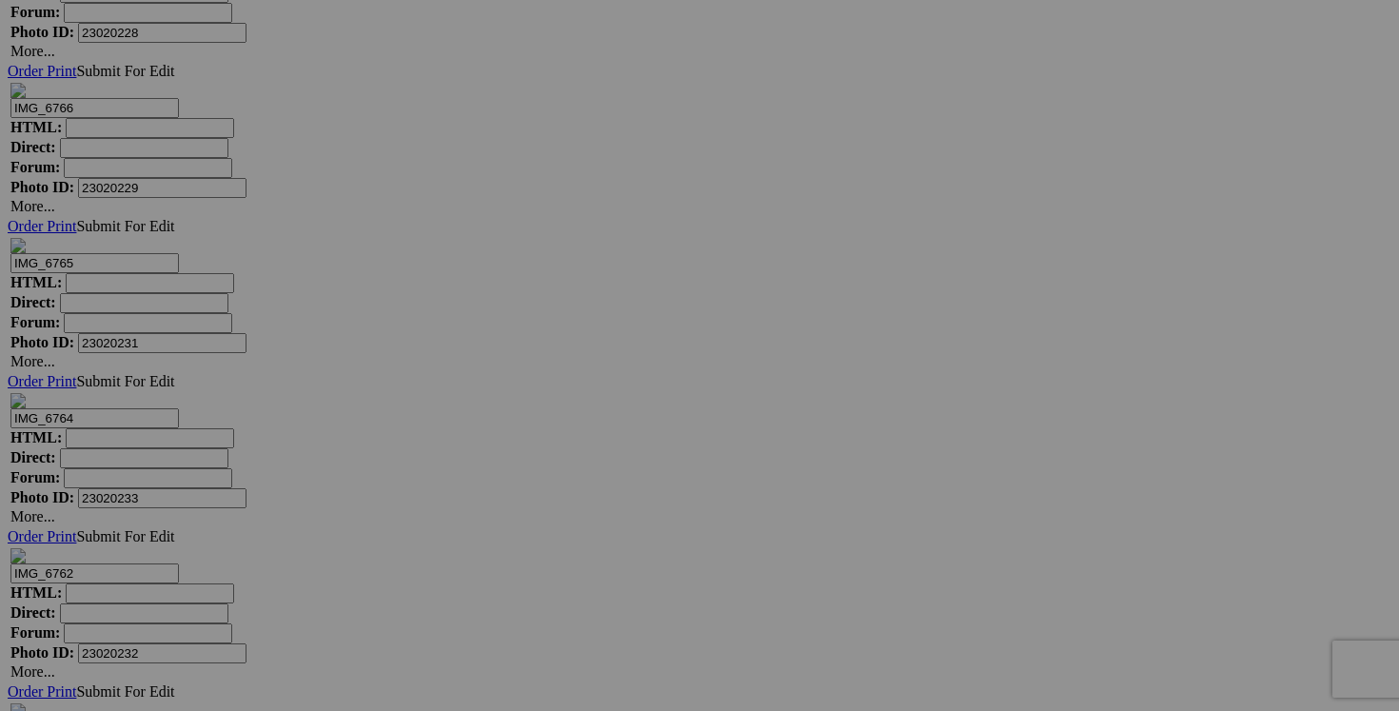
drag, startPoint x: 1062, startPoint y: 360, endPoint x: 951, endPoint y: 353, distance: 111.6
type input "tuque ADIDAS 10$(NEUF)"
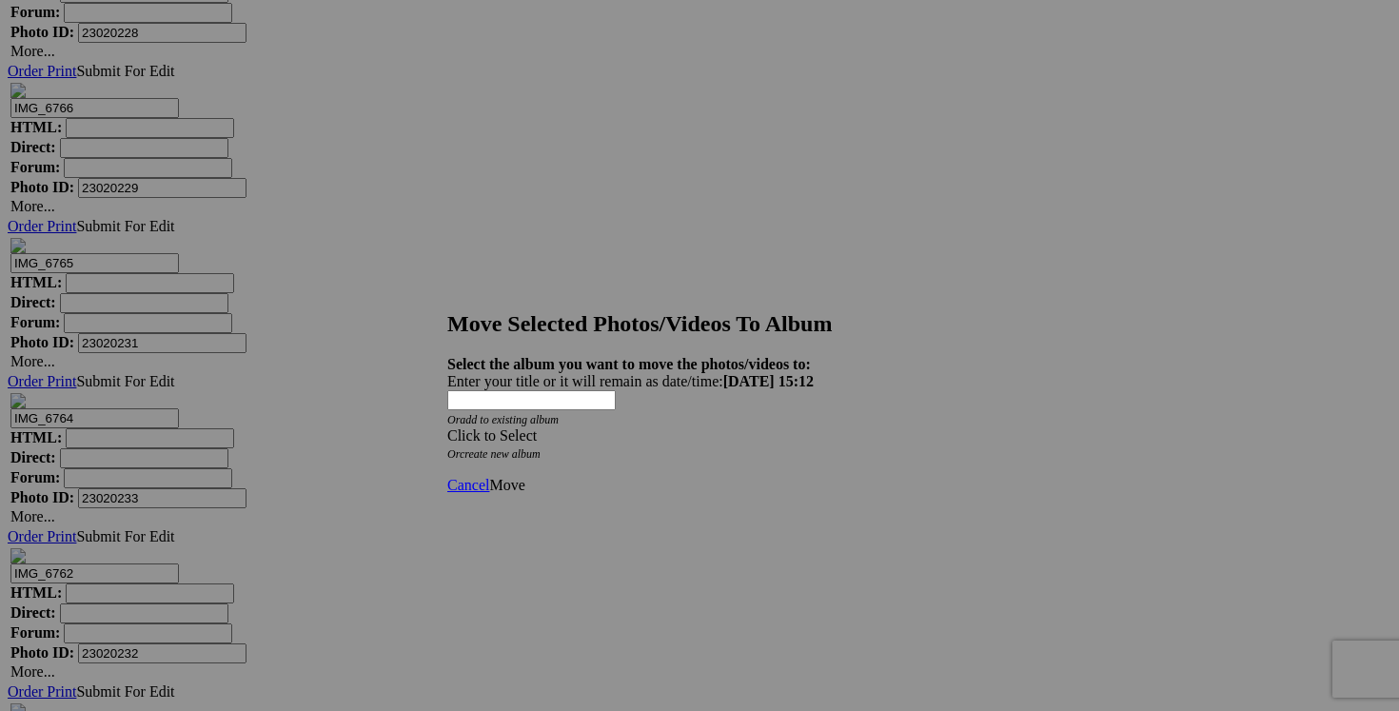
click at [447, 427] on span at bounding box center [447, 435] width 0 height 16
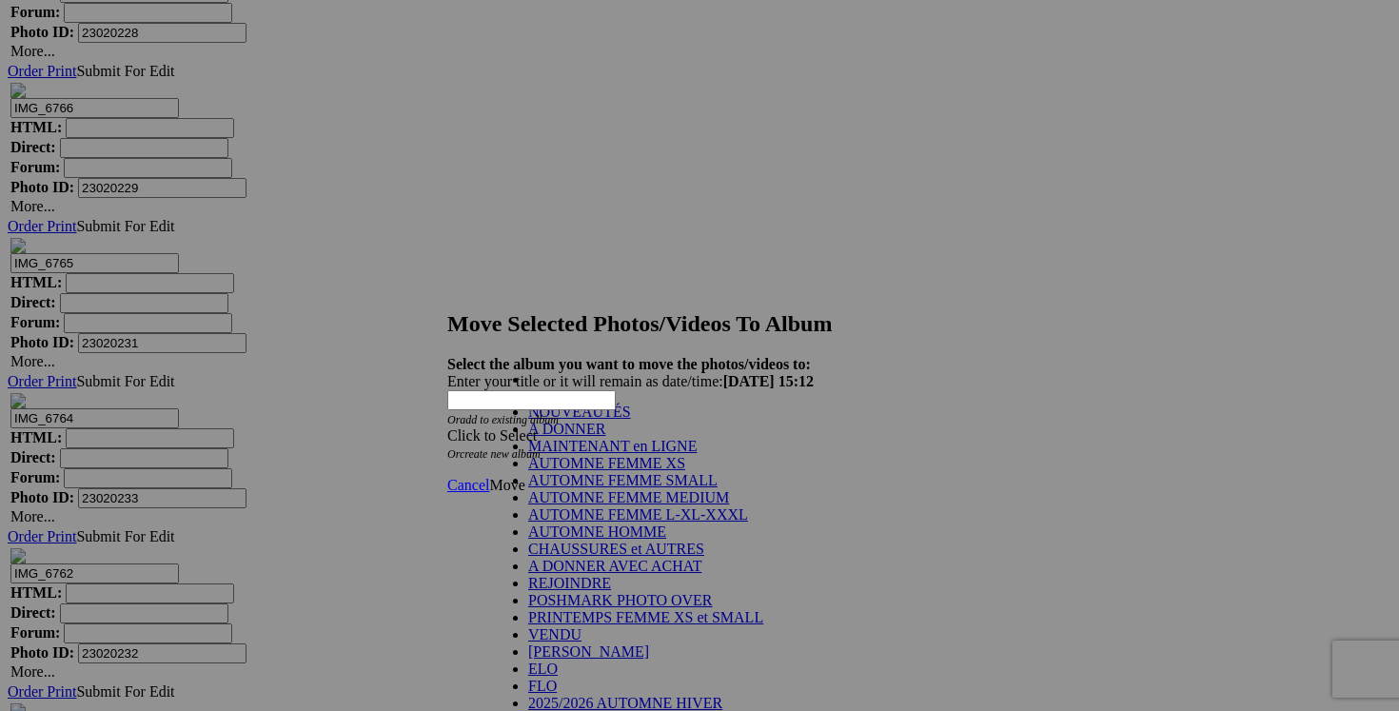
click at [631, 420] on link "NOUVEAUTÉS" at bounding box center [579, 412] width 103 height 16
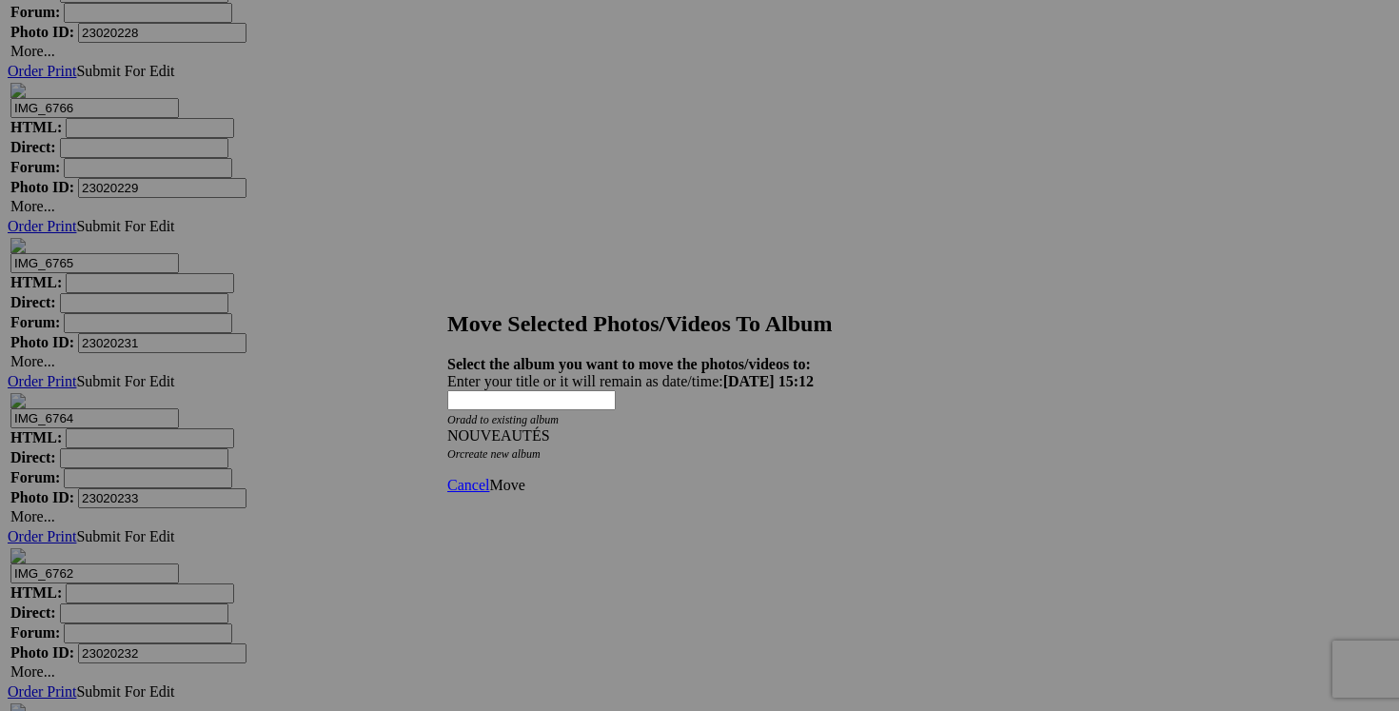
click at [524, 477] on span "Move" at bounding box center [506, 485] width 35 height 16
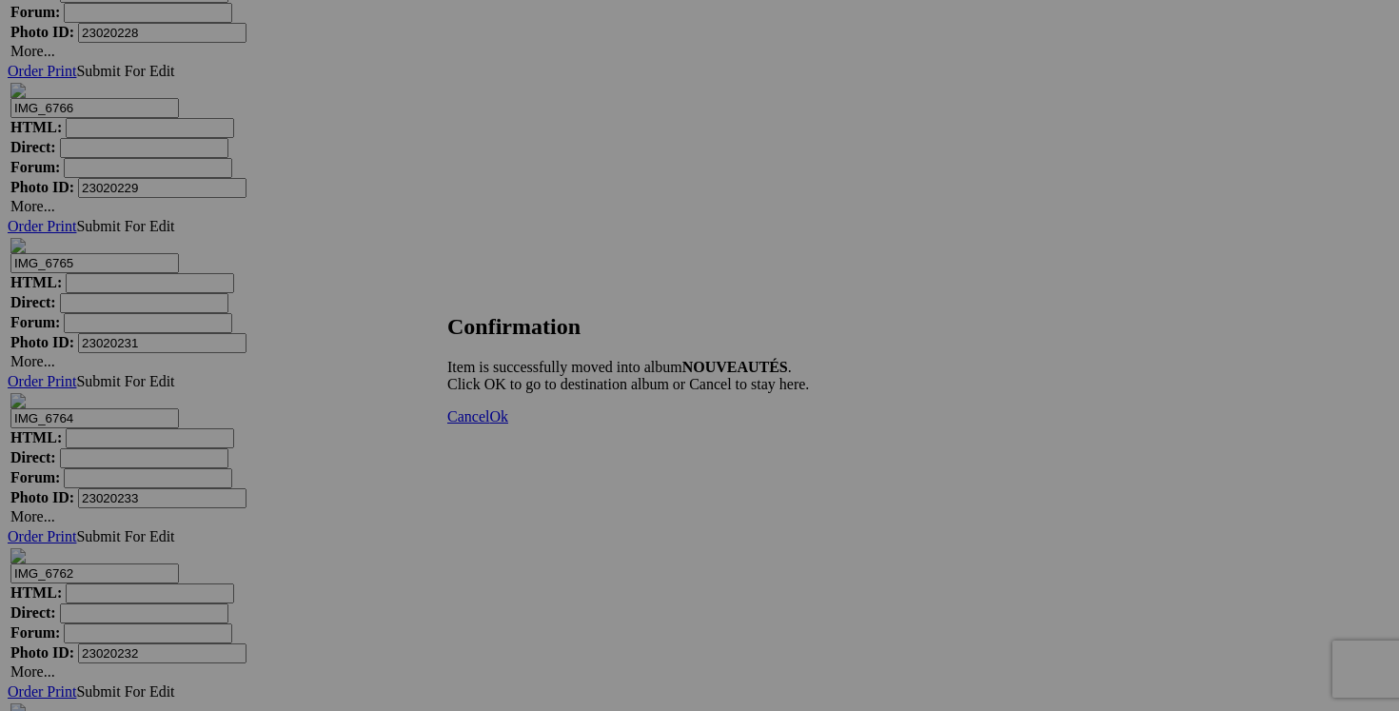
click at [489, 424] on span "Cancel" at bounding box center [468, 416] width 42 height 16
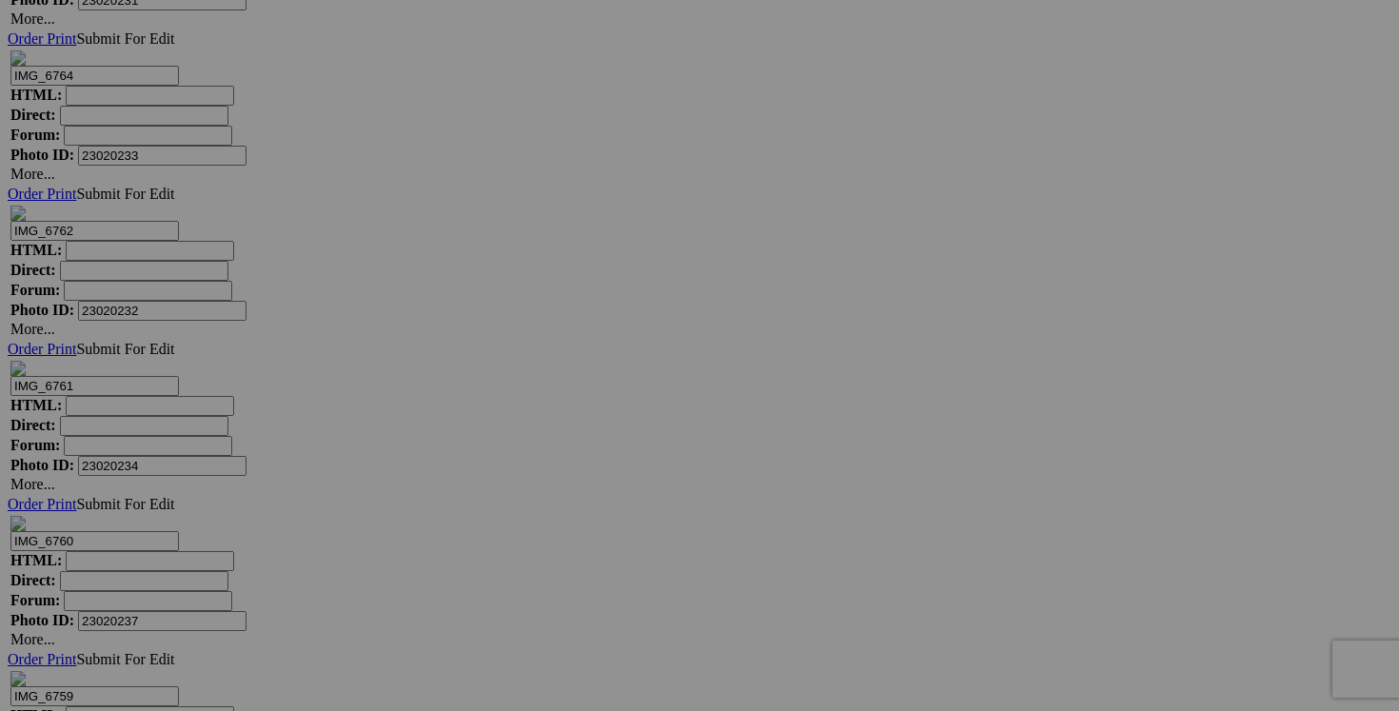
scroll to position [26764, 0]
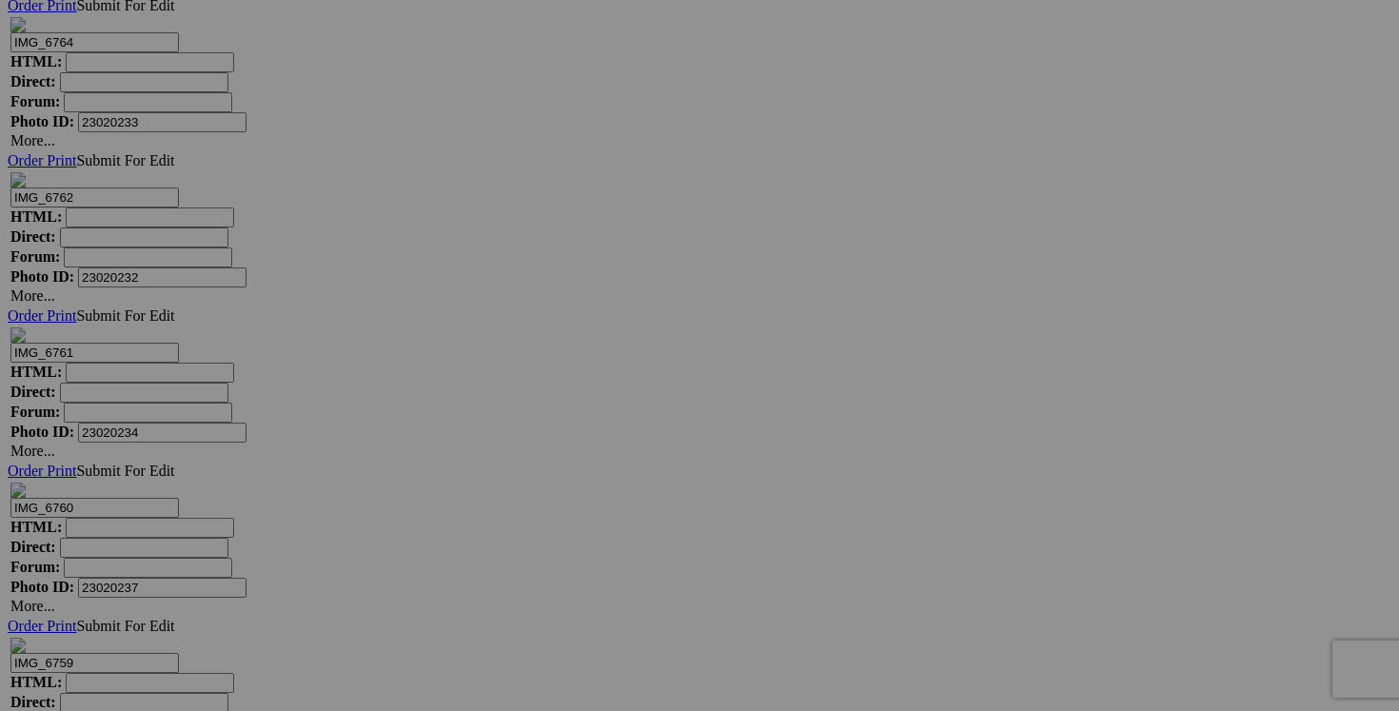
click at [573, 483] on span "Yes" at bounding box center [562, 480] width 22 height 16
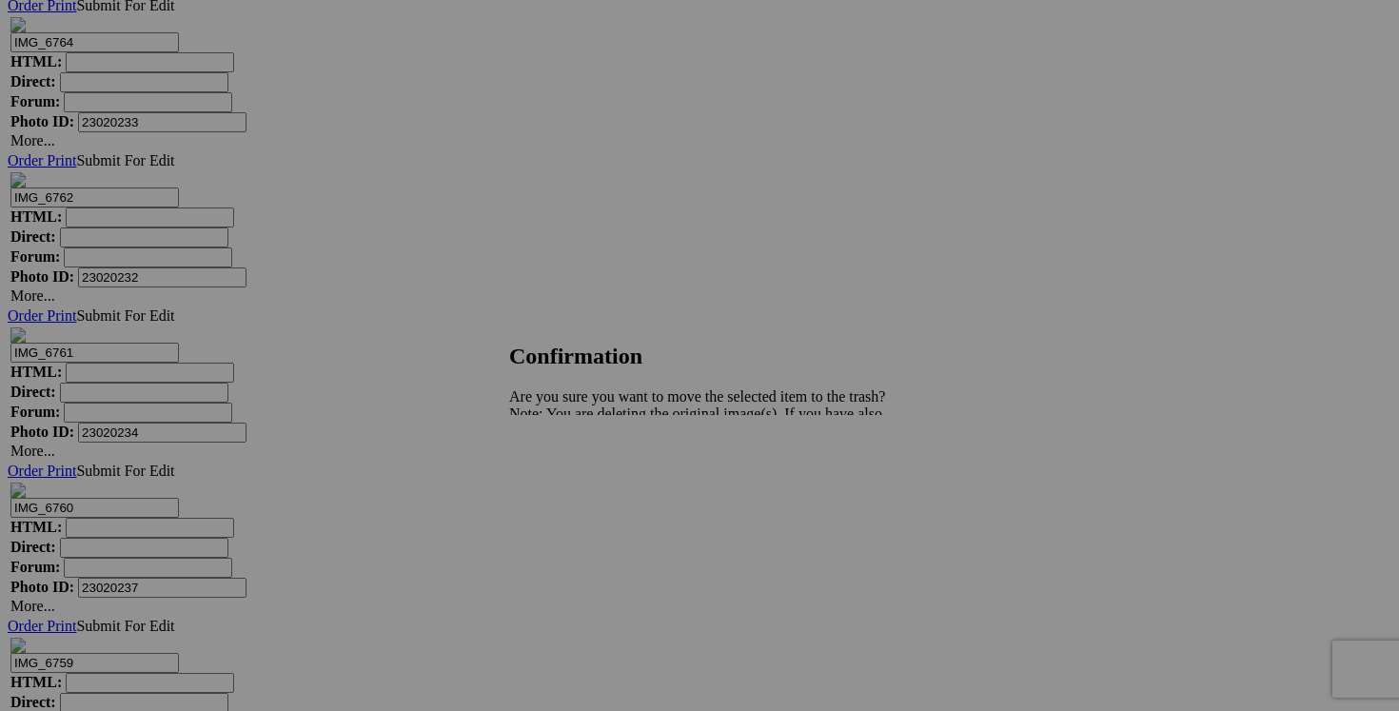
click at [573, 474] on span "Yes" at bounding box center [562, 480] width 22 height 16
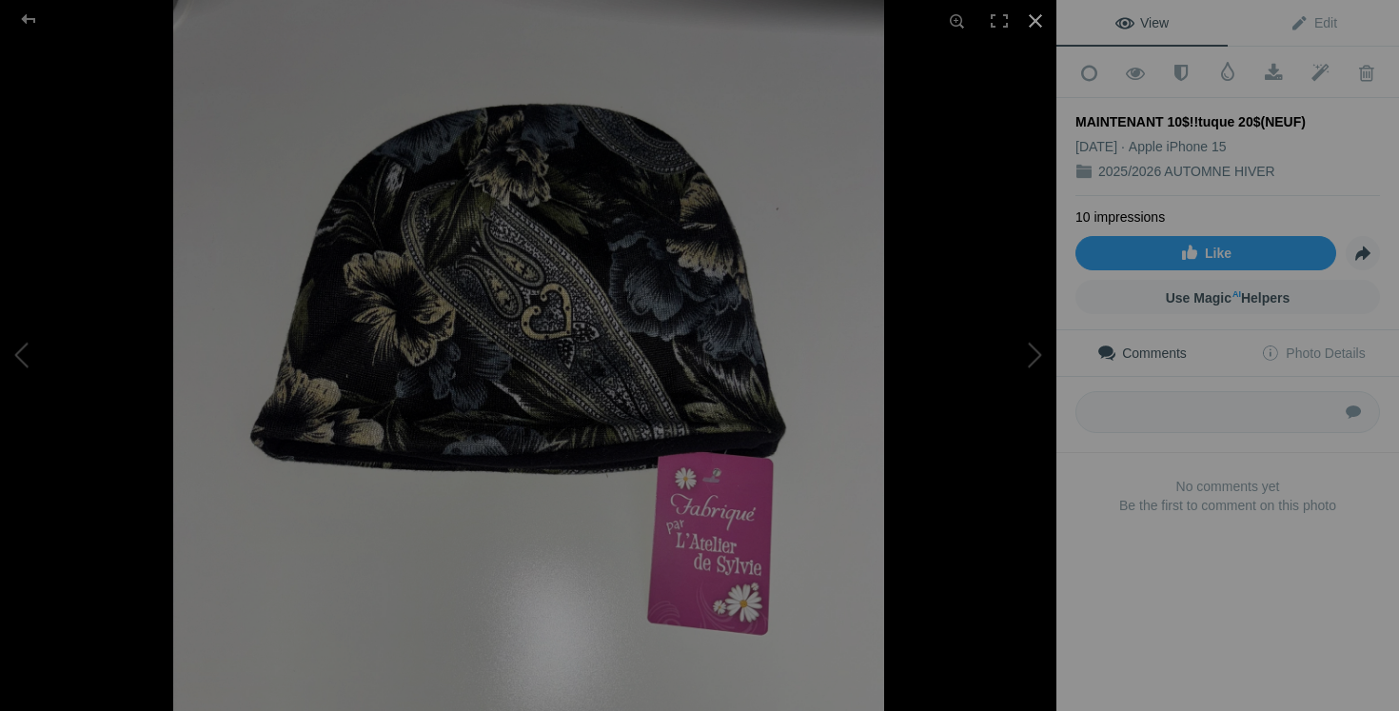
click at [1036, 18] on div at bounding box center [1036, 21] width 42 height 42
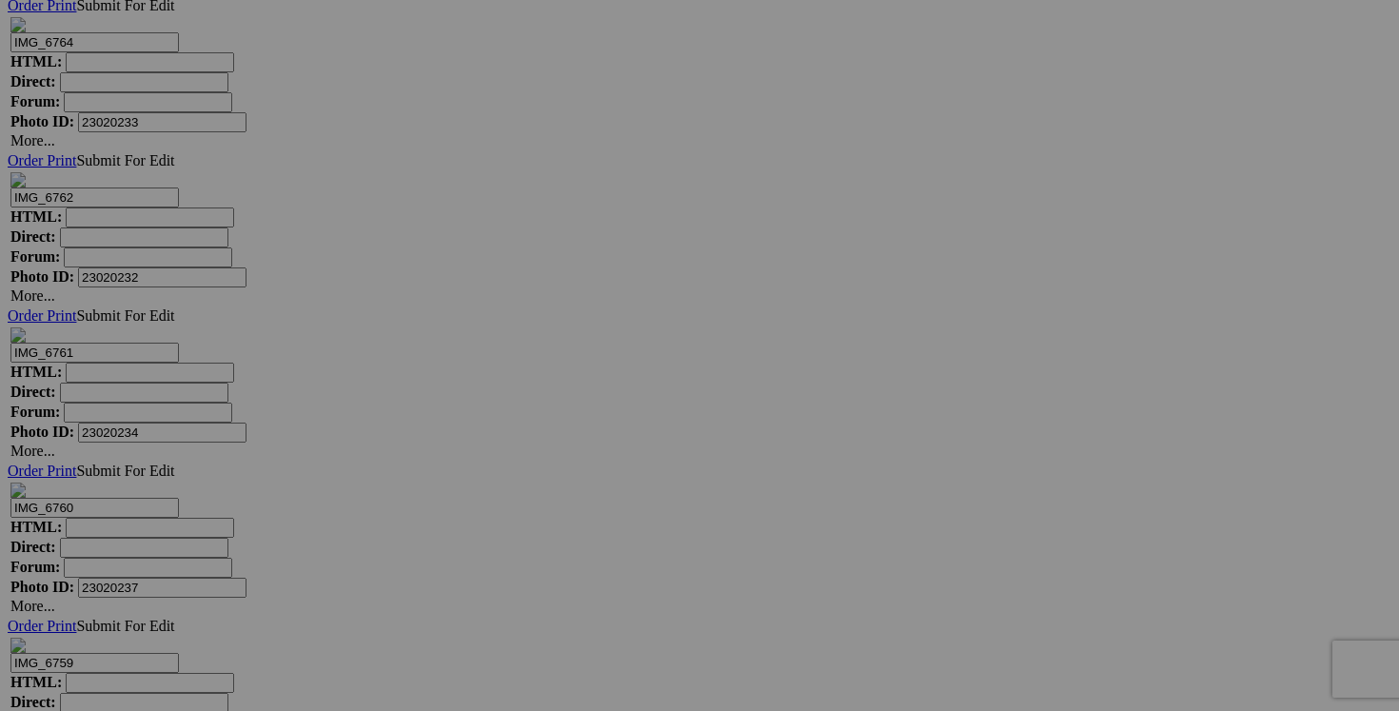
drag, startPoint x: 722, startPoint y: 470, endPoint x: 603, endPoint y: 458, distance: 119.6
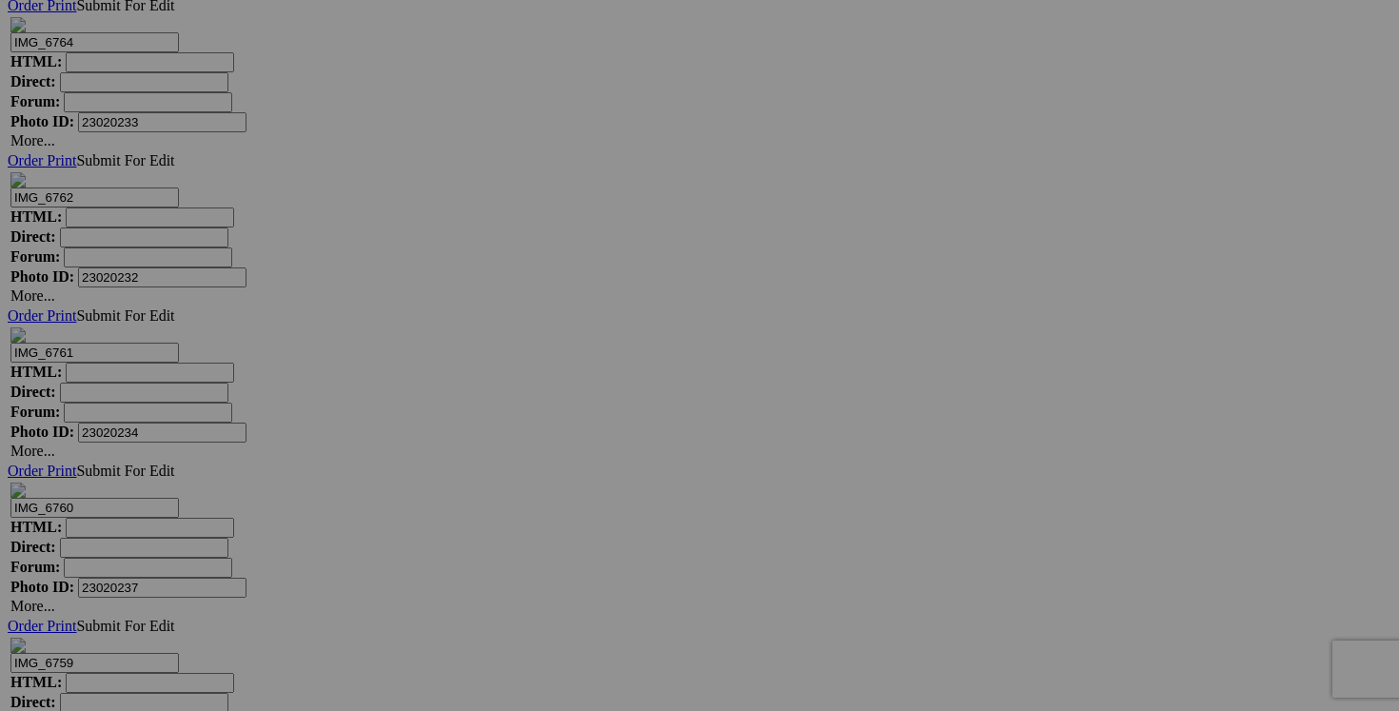
type input "tuque L'ATELIER DE [PERSON_NAME] 10$(NEUF)"
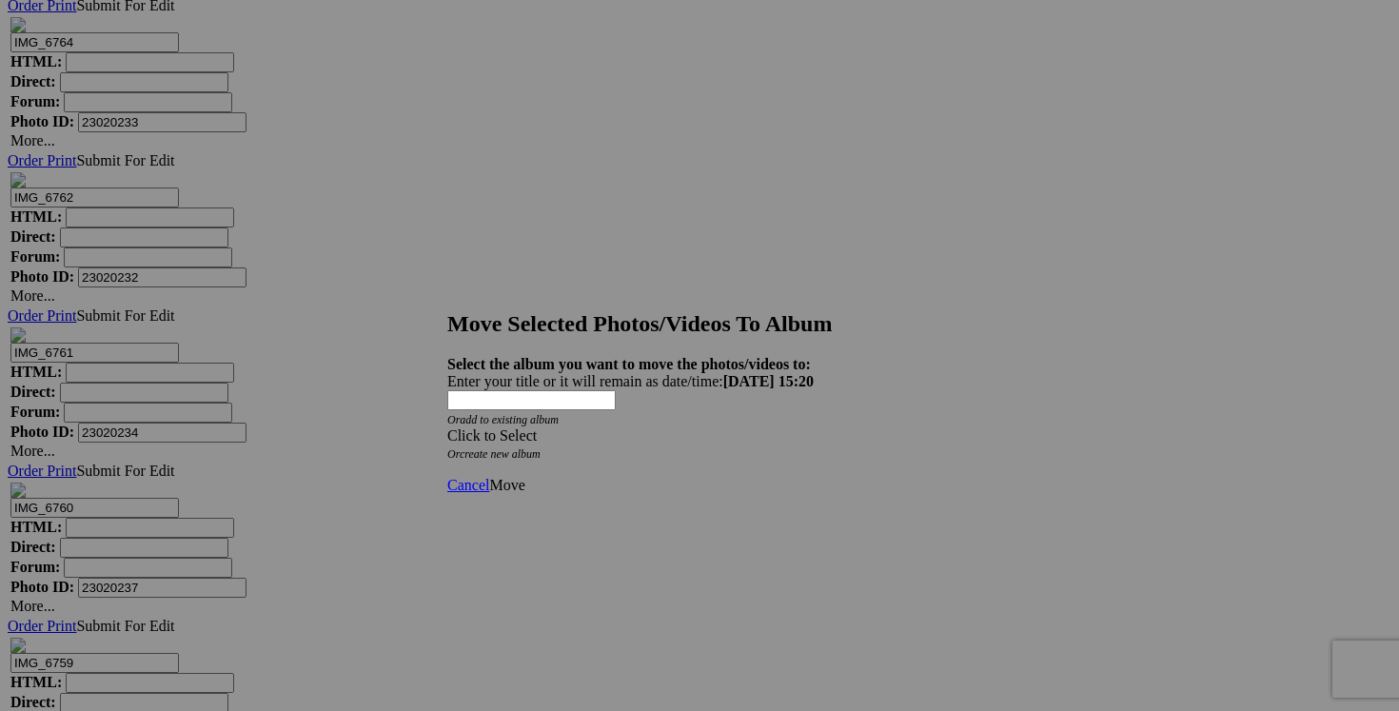
click at [447, 427] on span at bounding box center [447, 435] width 0 height 16
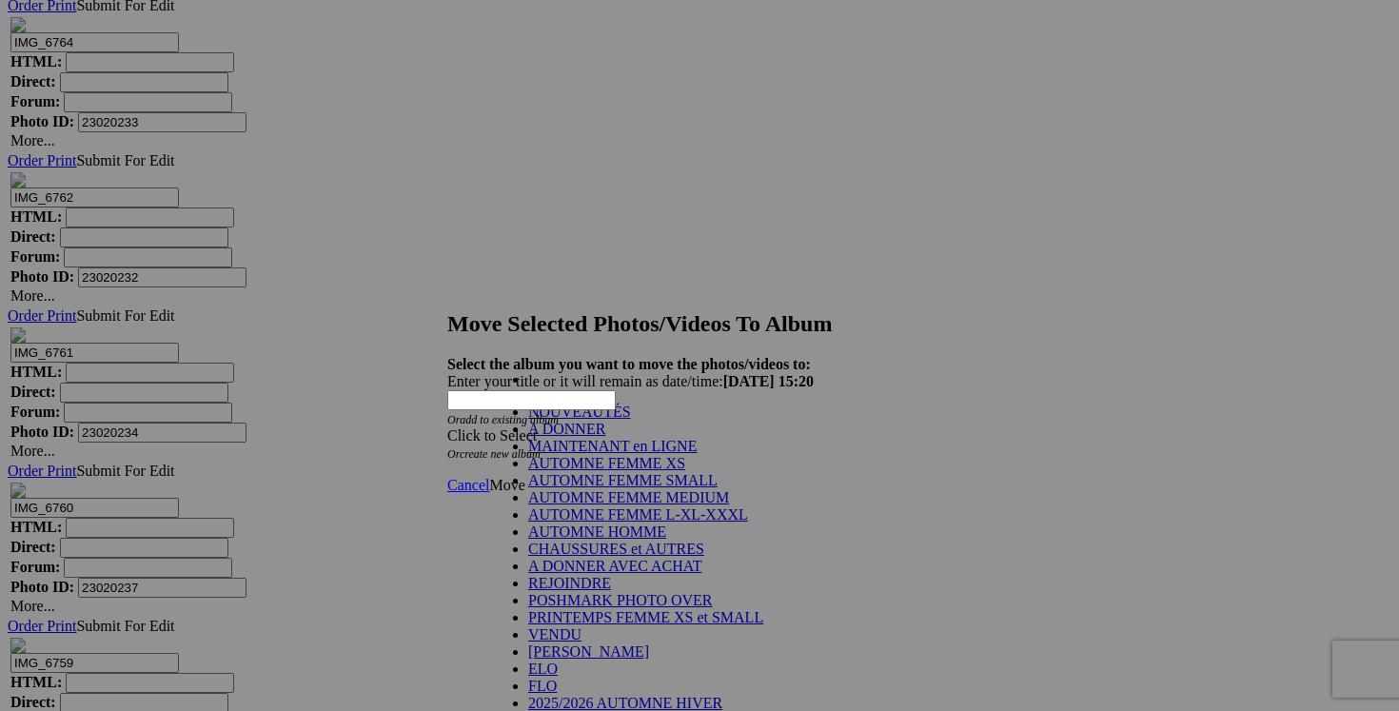
click at [603, 420] on link "NOUVEAUTÉS" at bounding box center [579, 412] width 103 height 16
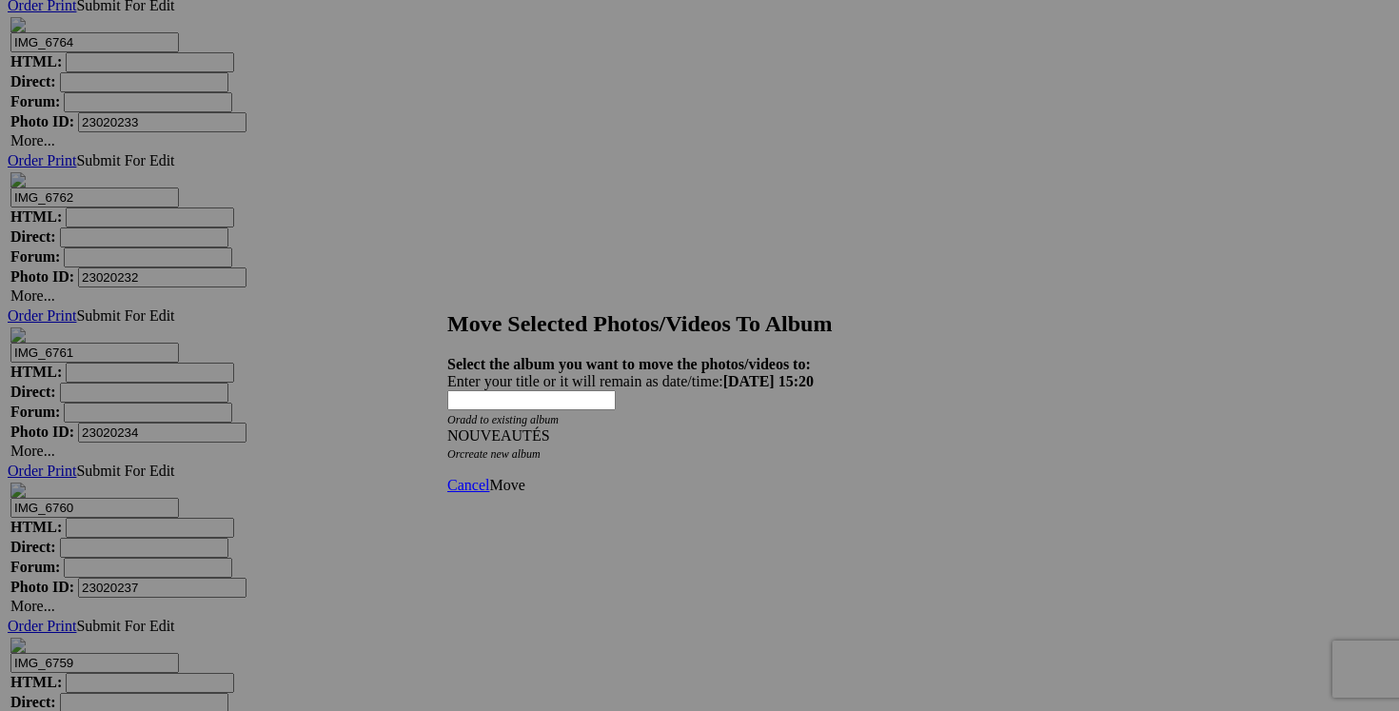
click at [524, 477] on span "Move" at bounding box center [506, 485] width 35 height 16
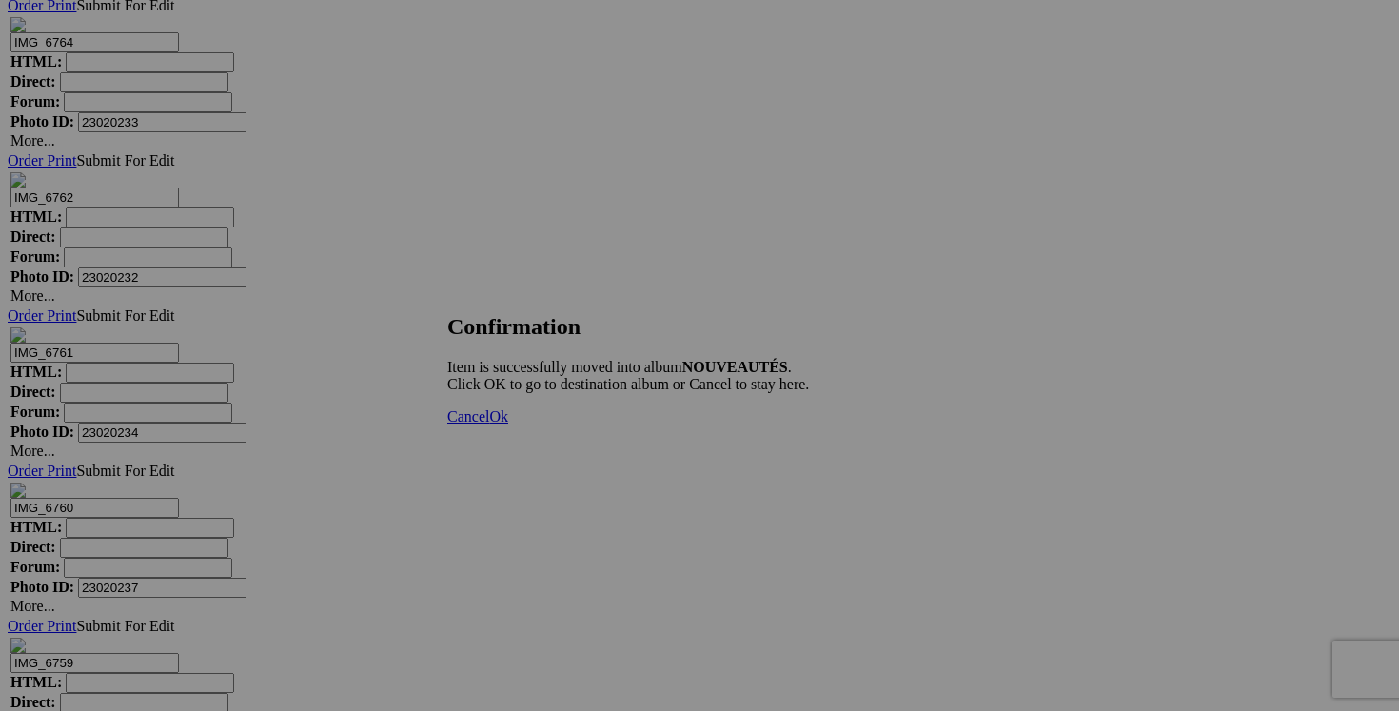
click at [489, 424] on span "Cancel" at bounding box center [468, 416] width 42 height 16
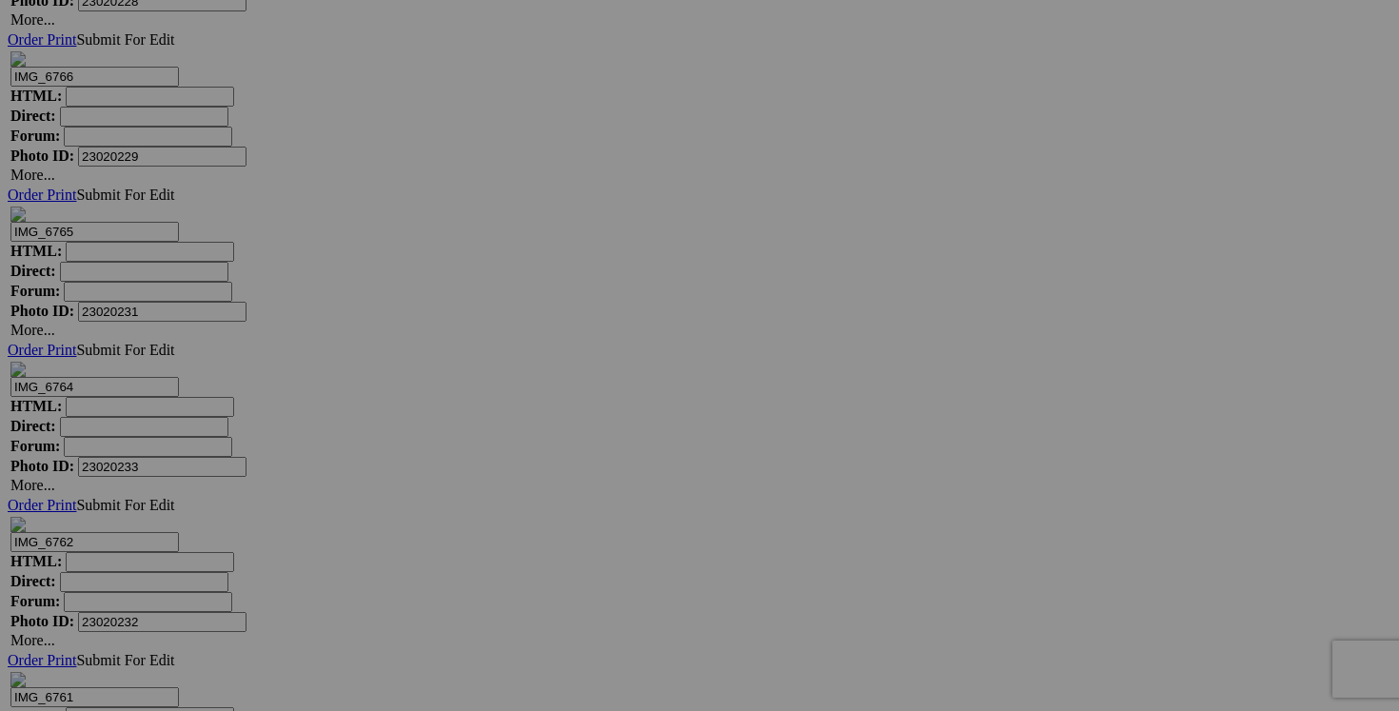
scroll to position [26393, 0]
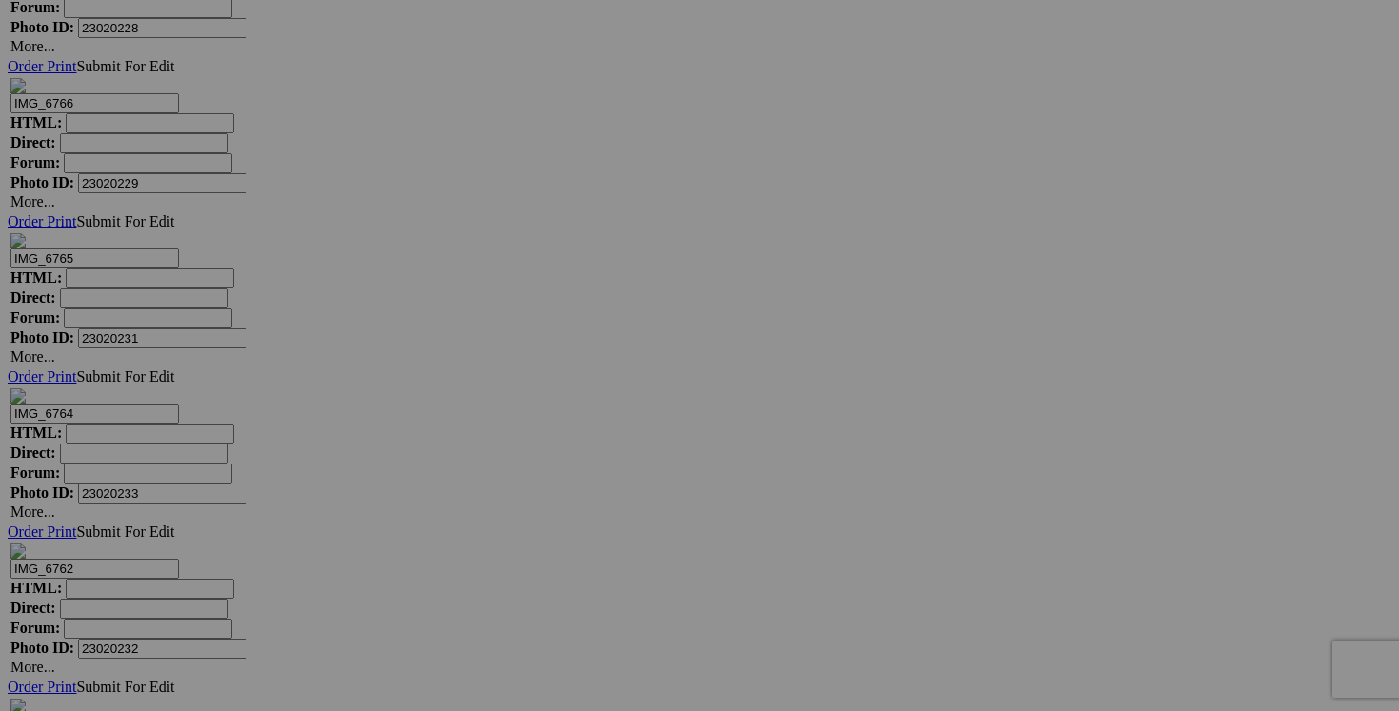
click at [573, 489] on span "Yes" at bounding box center [562, 497] width 22 height 16
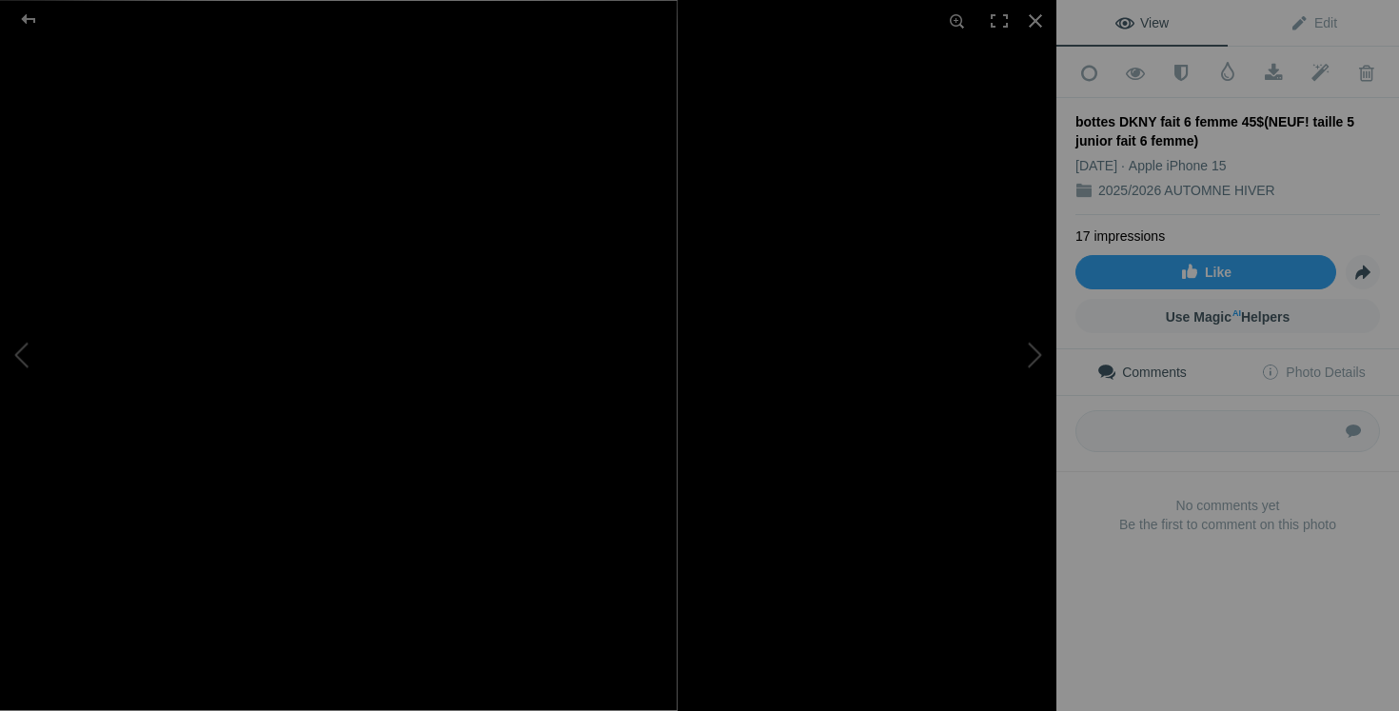
click at [1036, 19] on div at bounding box center [1036, 21] width 42 height 42
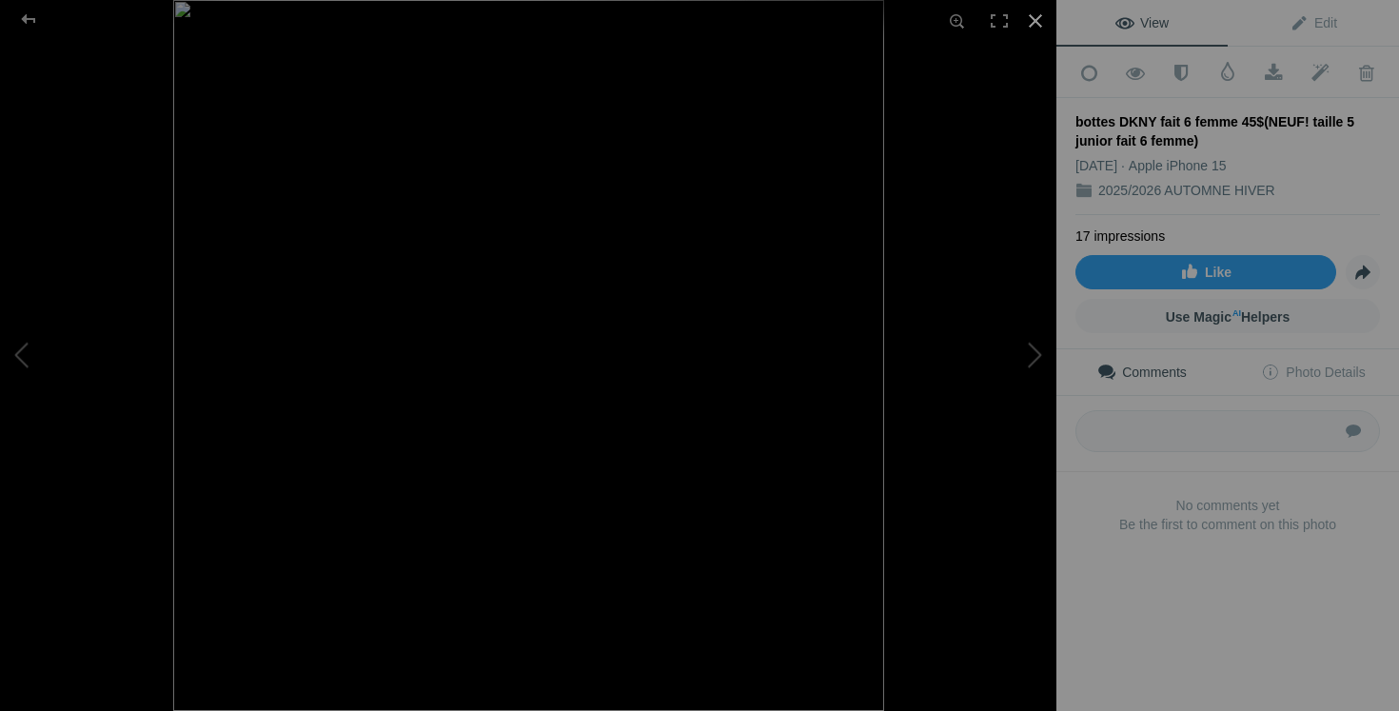
click at [1040, 22] on div at bounding box center [1036, 21] width 42 height 42
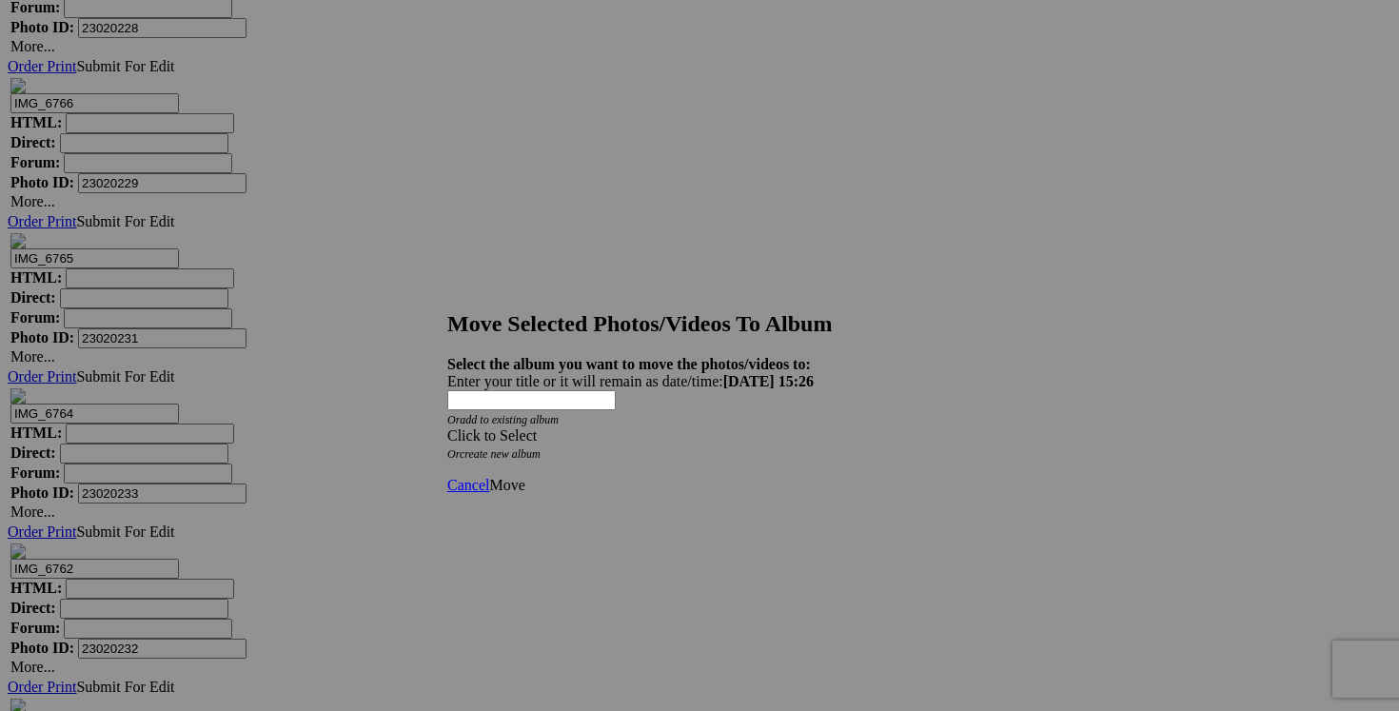
click at [447, 427] on span at bounding box center [447, 435] width 0 height 16
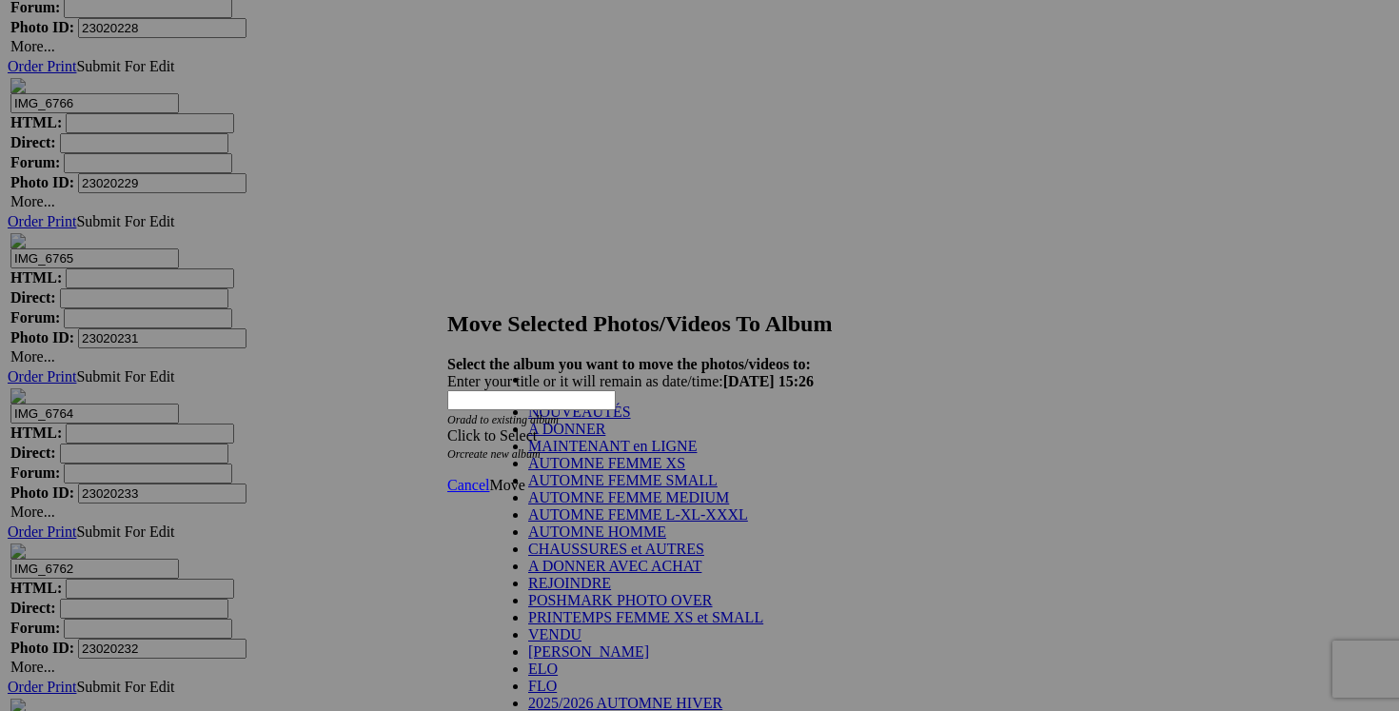
click at [631, 420] on link "NOUVEAUTÉS" at bounding box center [579, 412] width 103 height 16
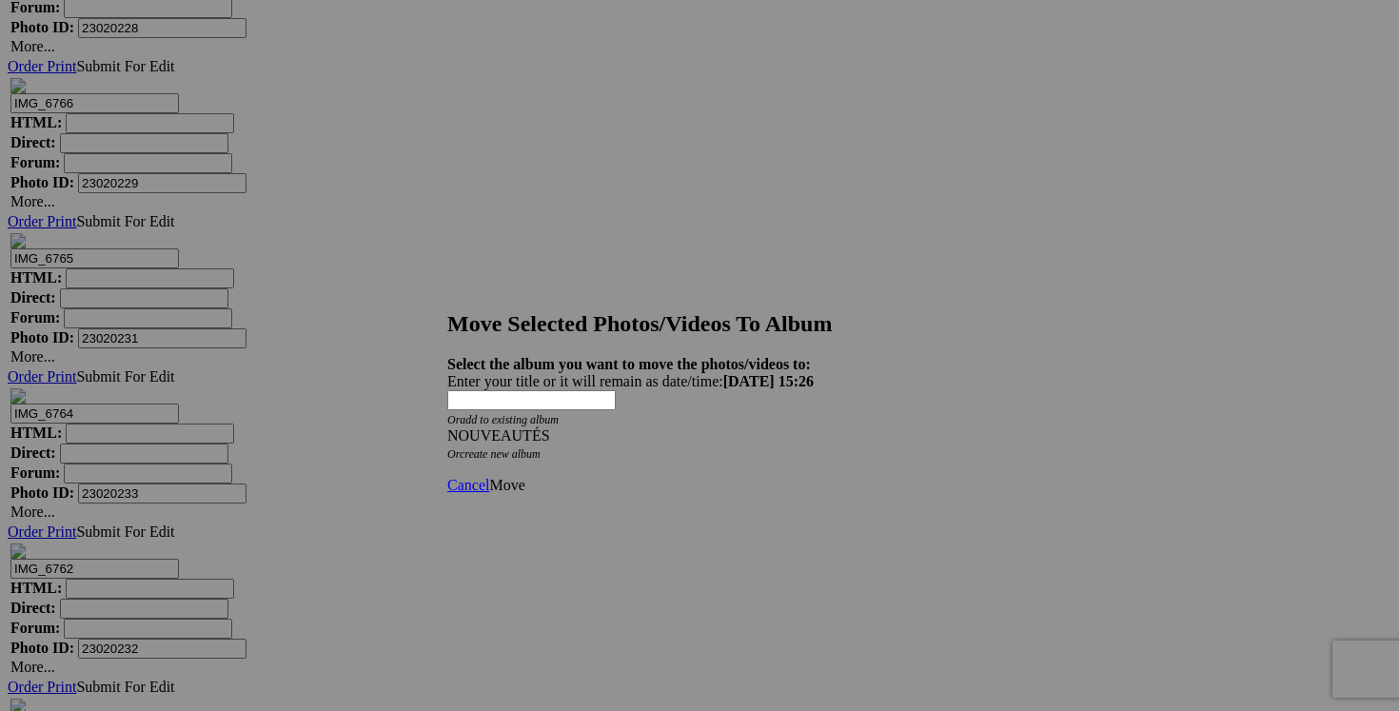
click at [524, 477] on span "Move" at bounding box center [506, 485] width 35 height 16
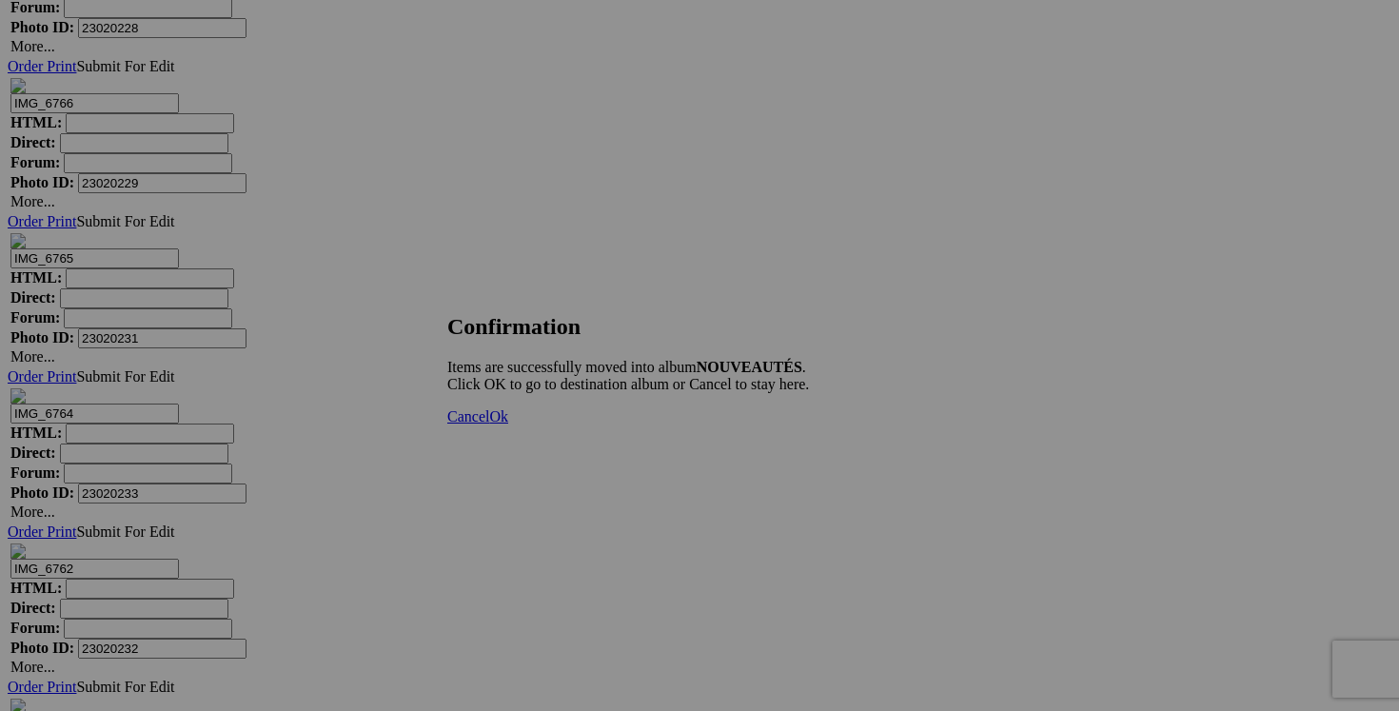
click at [489, 424] on span "Cancel" at bounding box center [468, 416] width 42 height 16
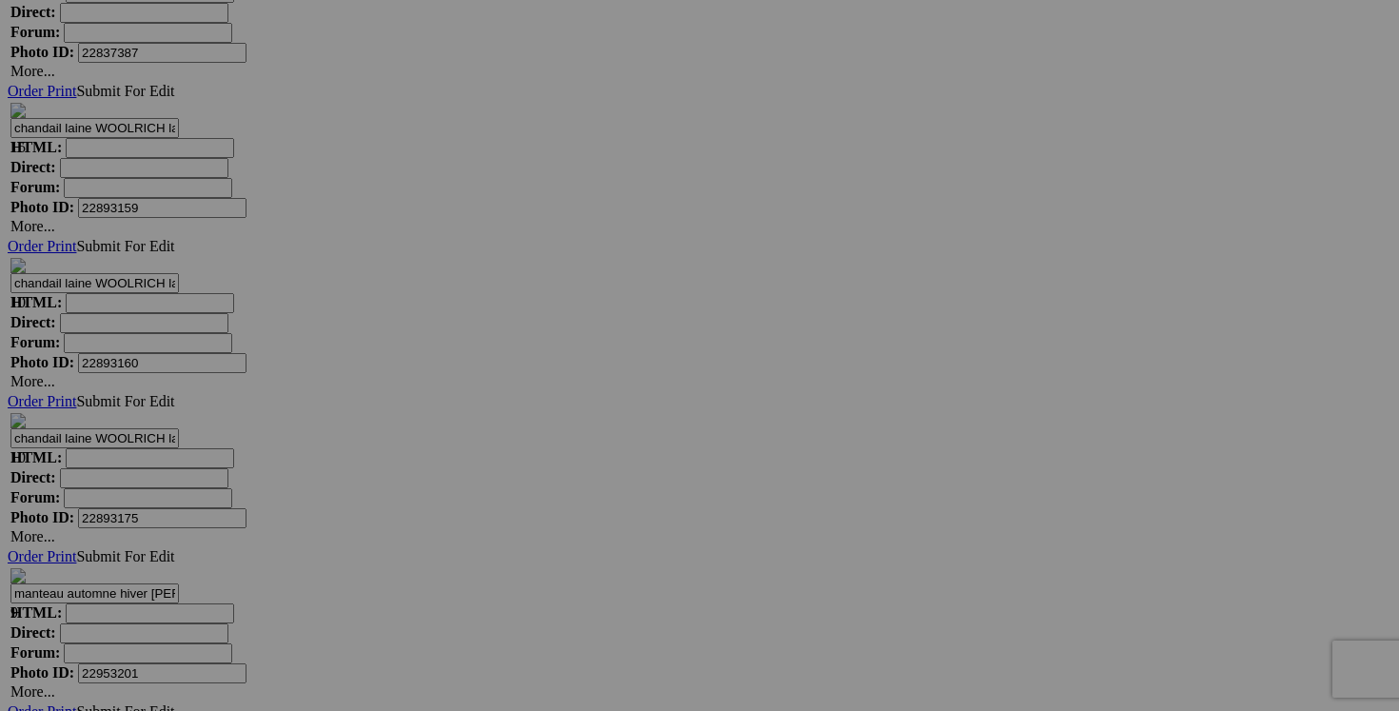
scroll to position [6467, 0]
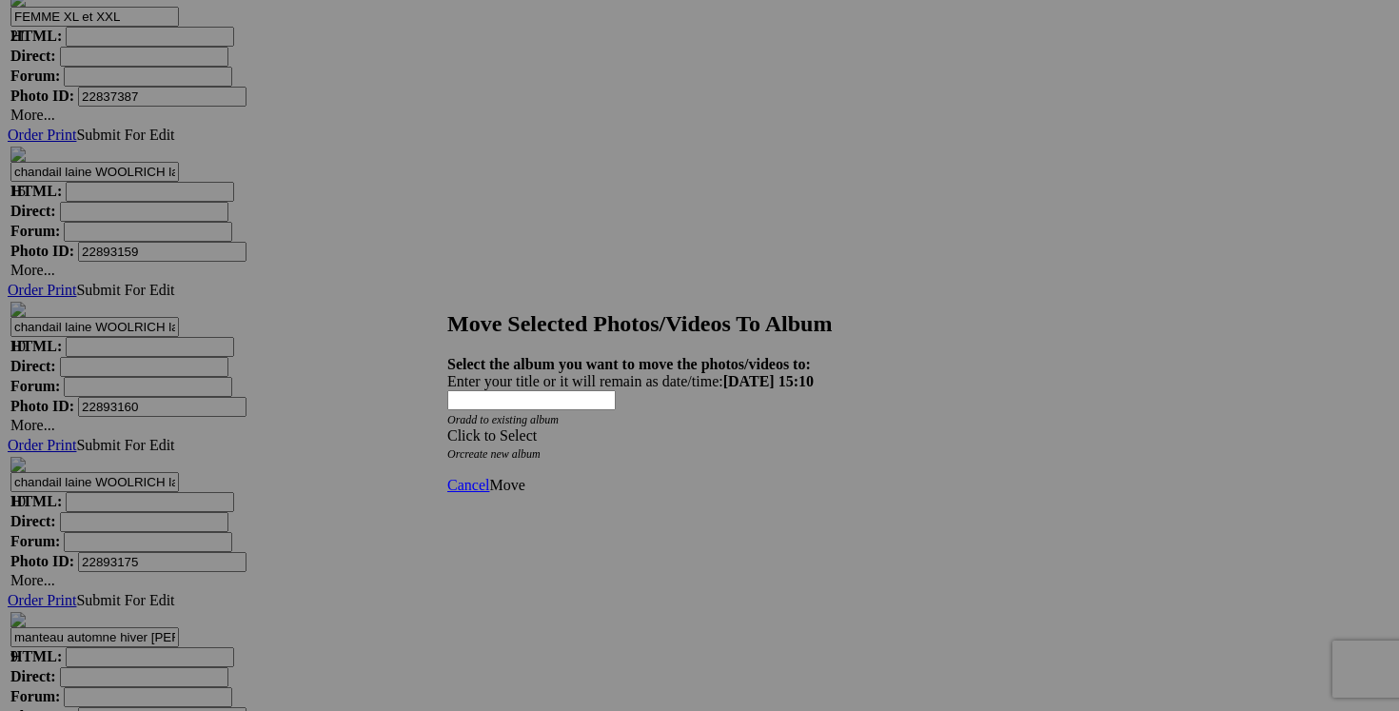
click at [813, 427] on div "Click to Select" at bounding box center [699, 435] width 504 height 17
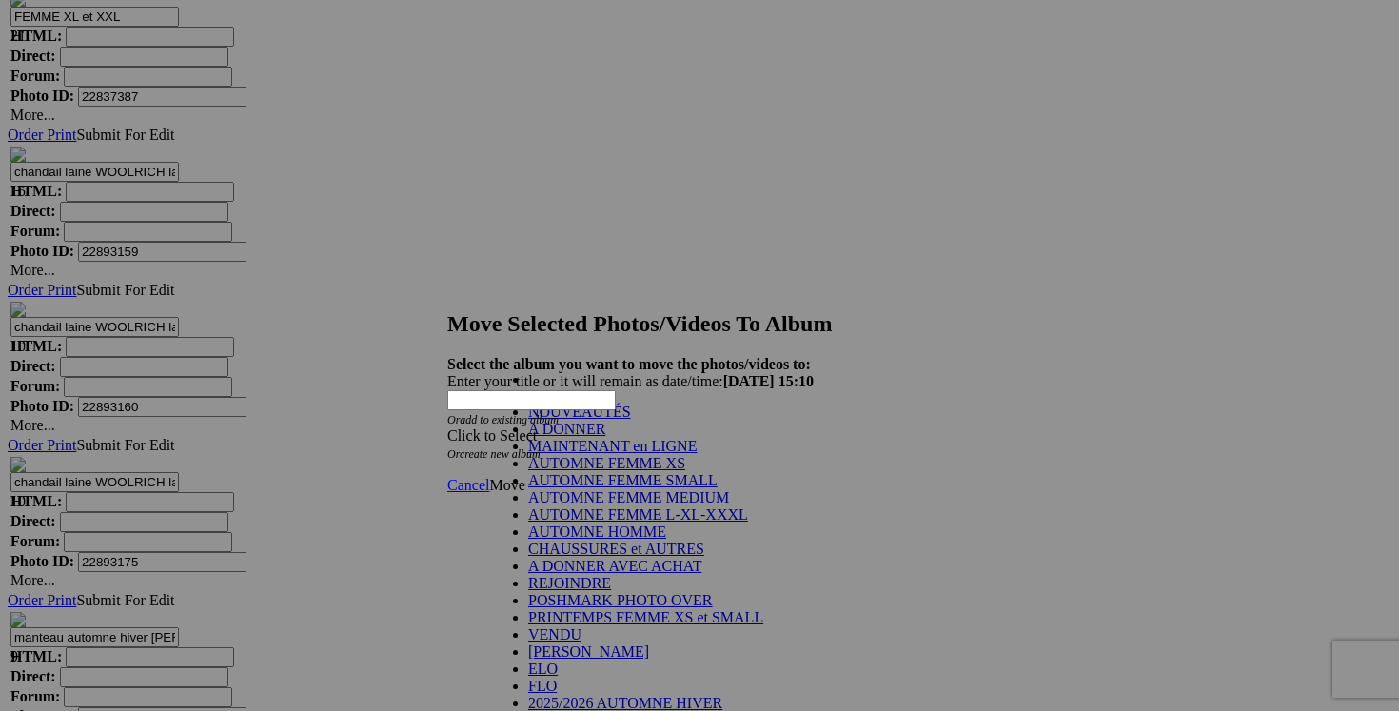
click at [556, 437] on link "A DONNER" at bounding box center [566, 429] width 77 height 16
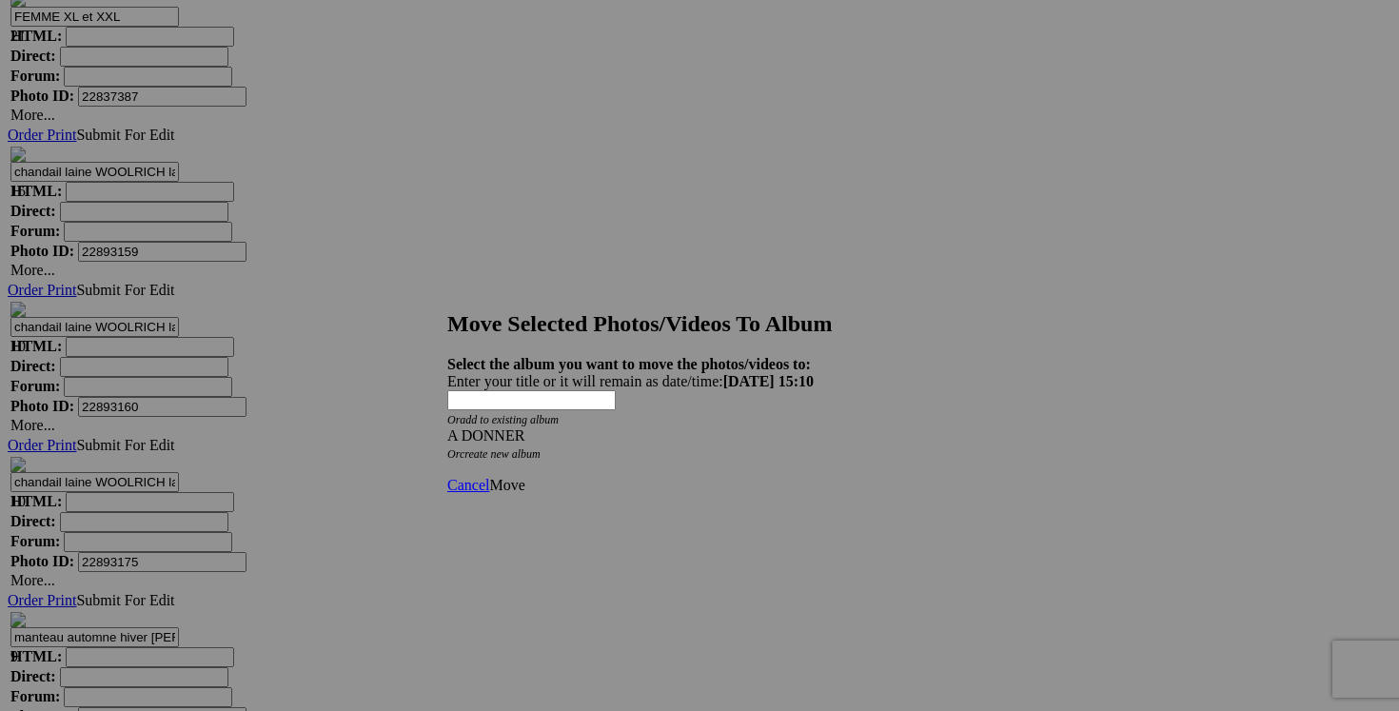
click at [524, 477] on span "Move" at bounding box center [506, 485] width 35 height 16
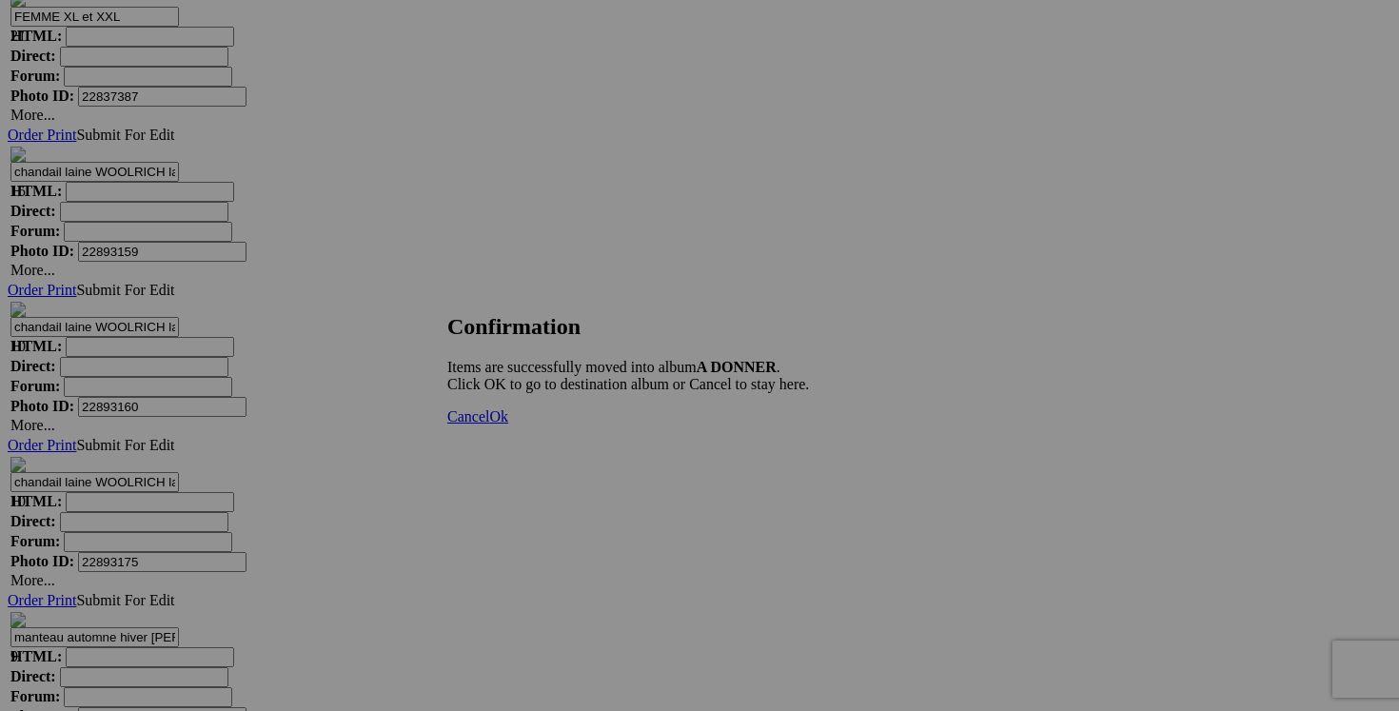
click at [489, 424] on span "Cancel" at bounding box center [468, 416] width 42 height 16
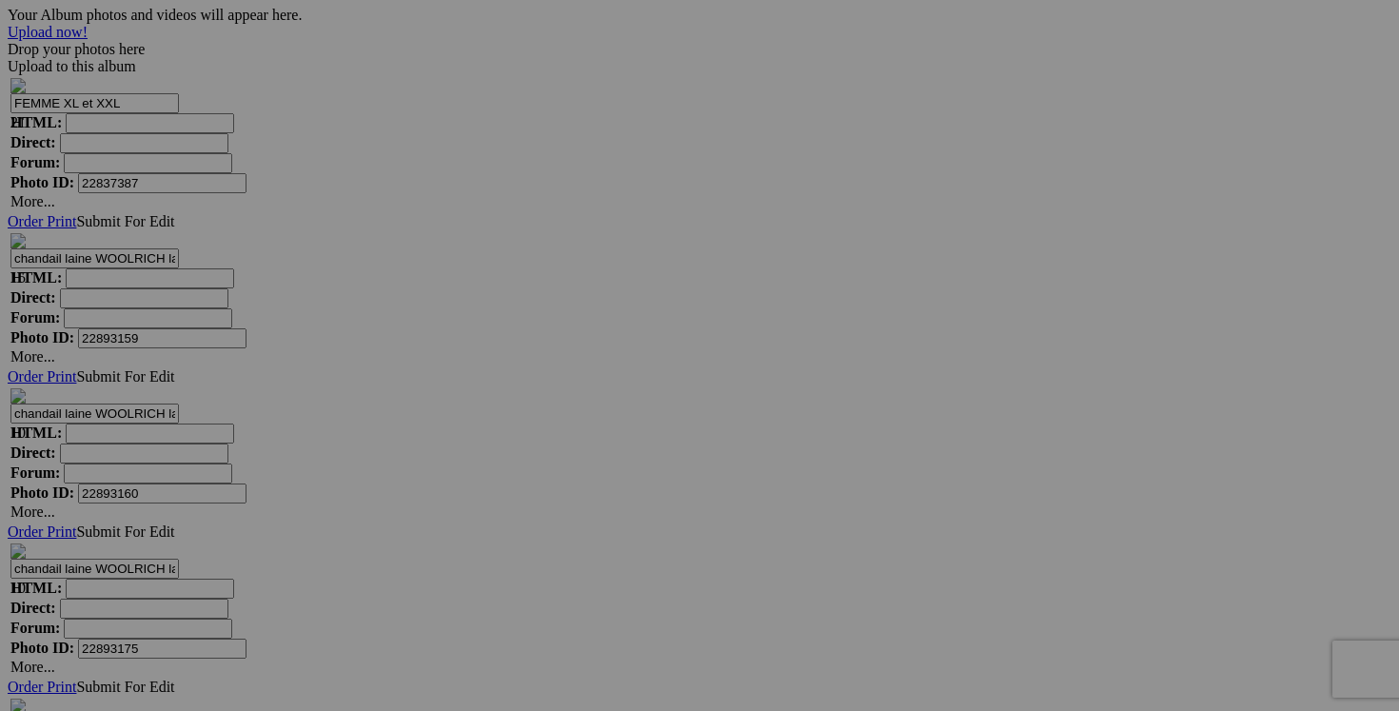
scroll to position [6305, 0]
